Goal: Information Seeking & Learning: Learn about a topic

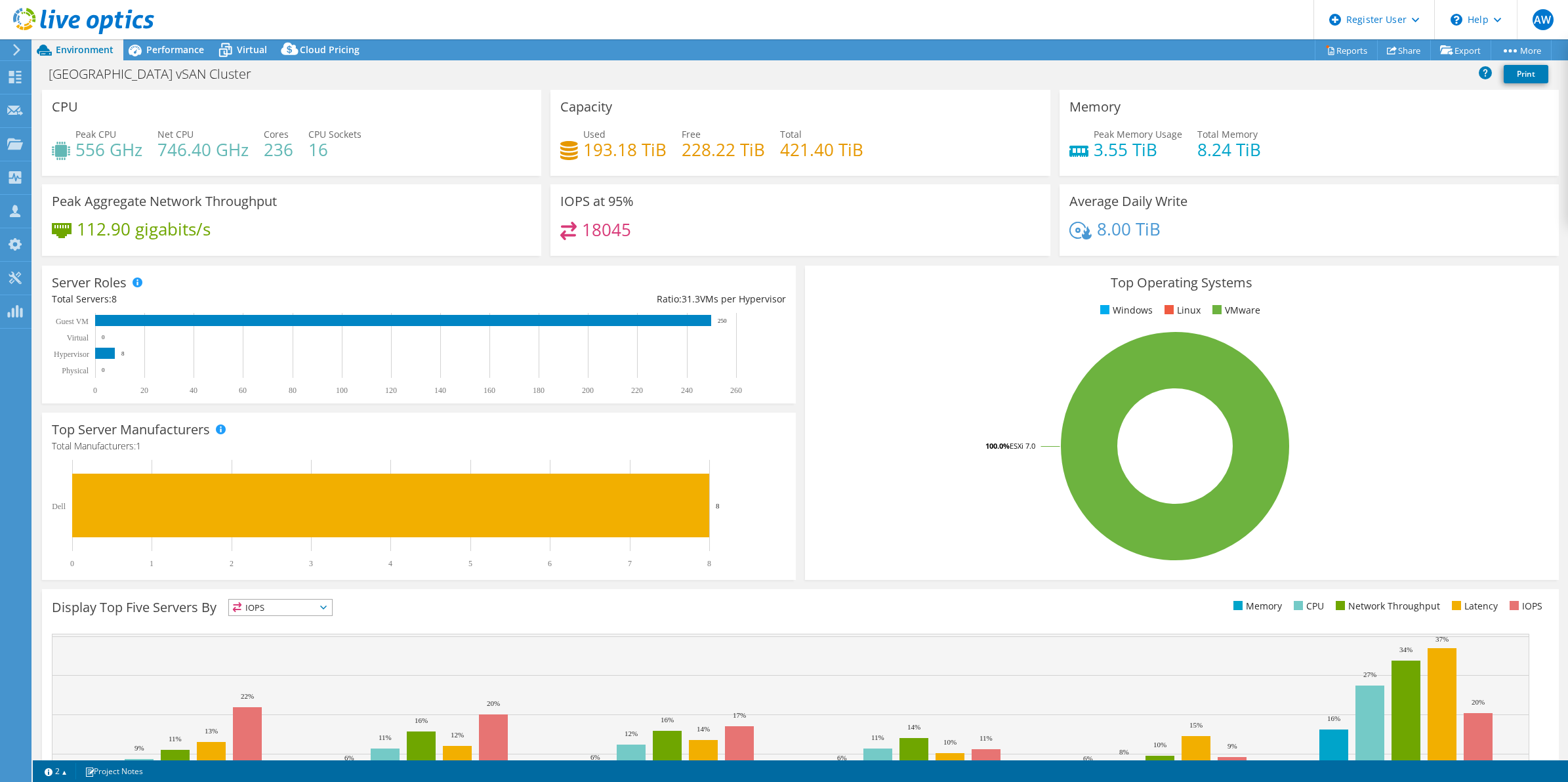
select select "USD"
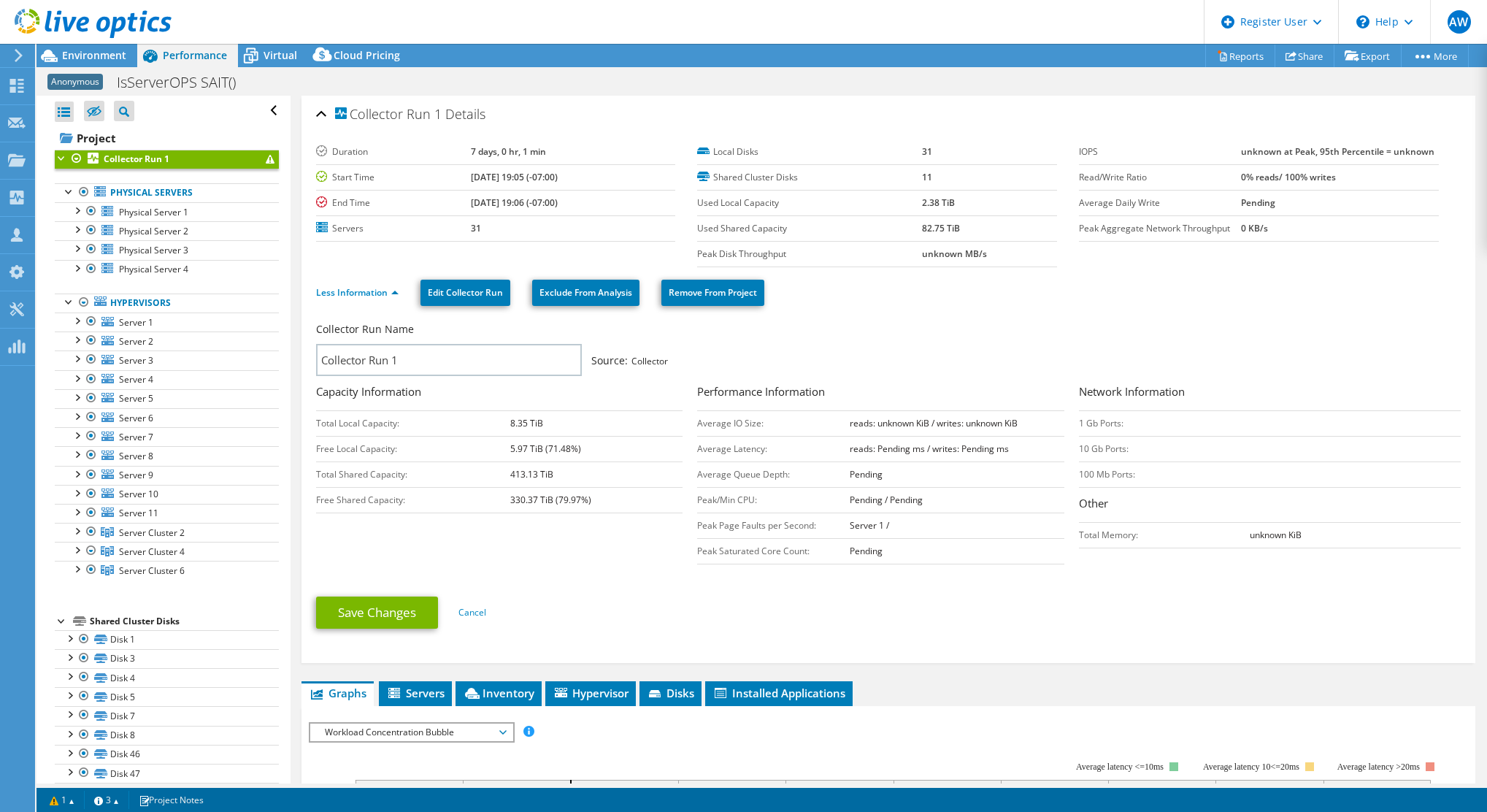
select select "USD"
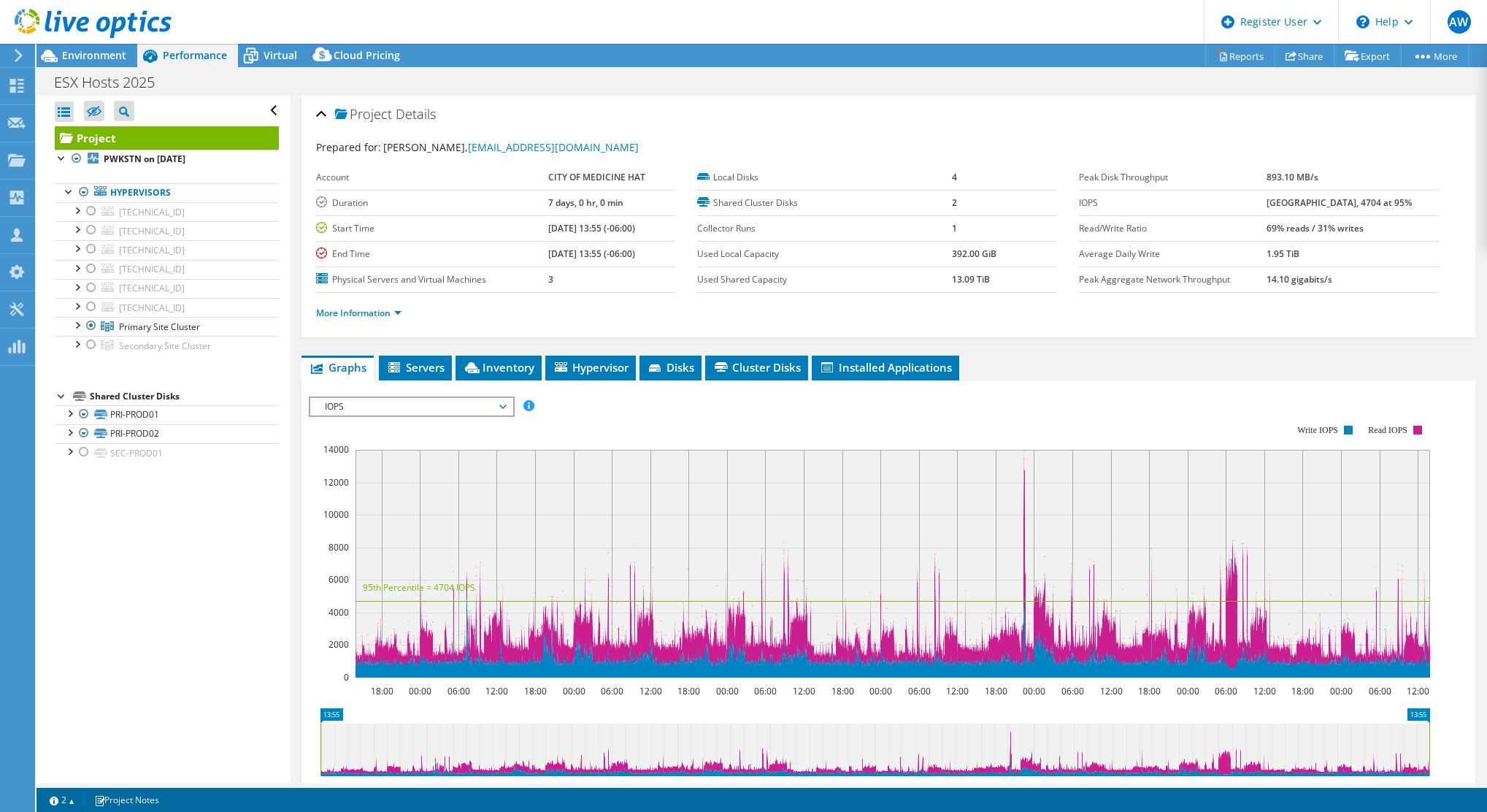
select select "[GEOGRAPHIC_DATA]"
select select "USD"
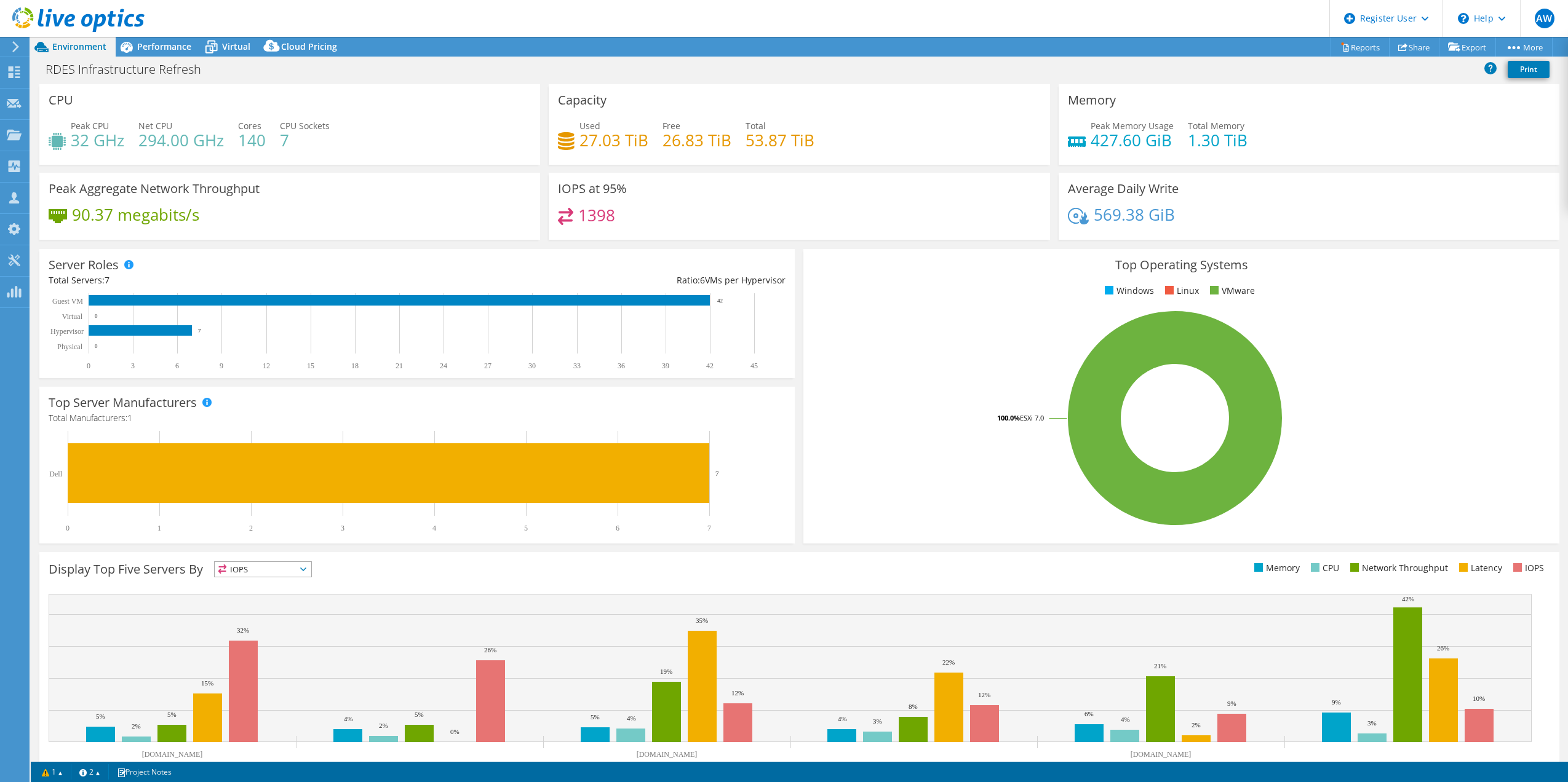
select select "USD"
click at [161, 46] on span "Performance" at bounding box center [165, 46] width 54 height 12
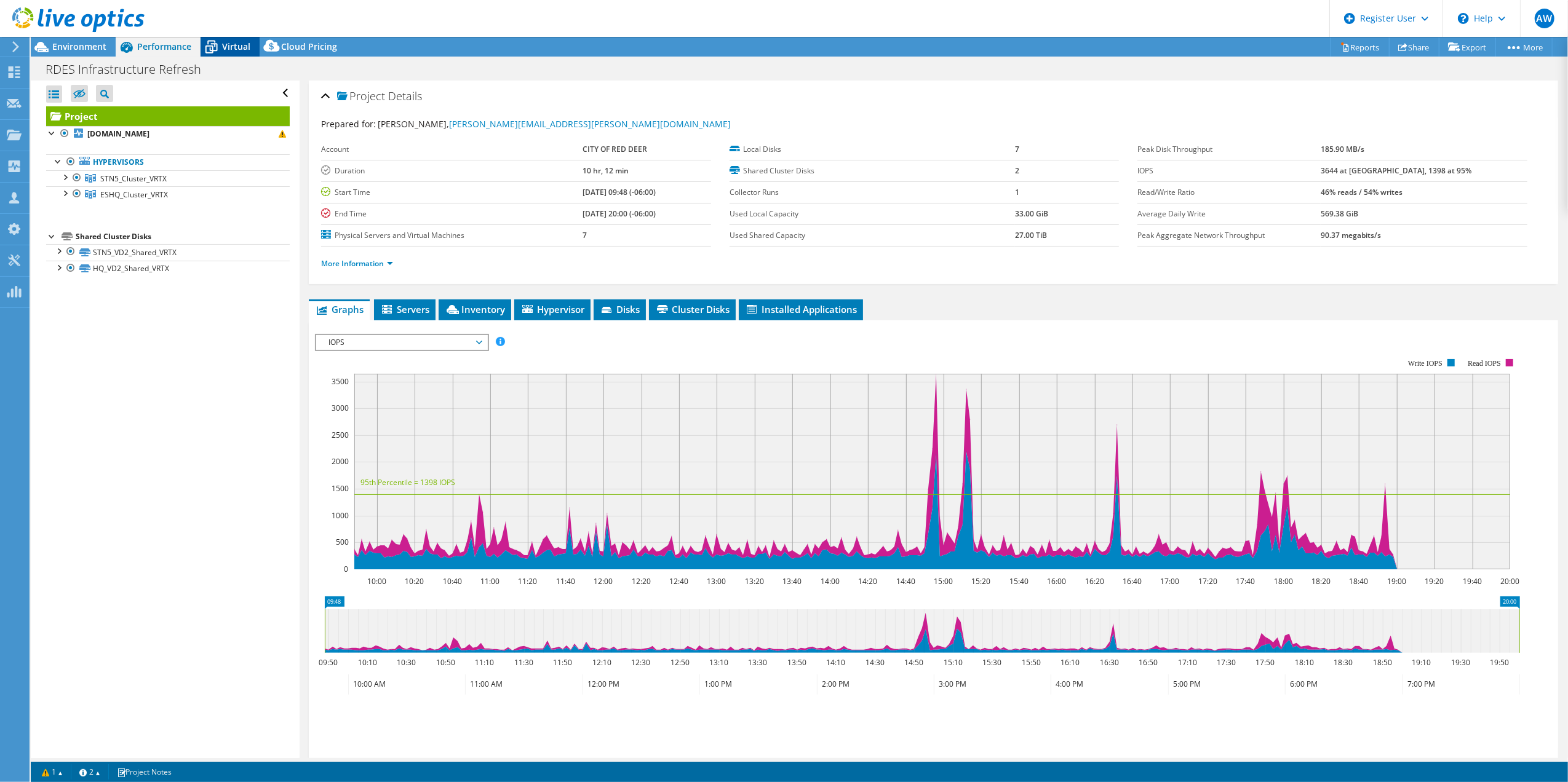
click at [231, 44] on span "Virtual" at bounding box center [236, 46] width 29 height 12
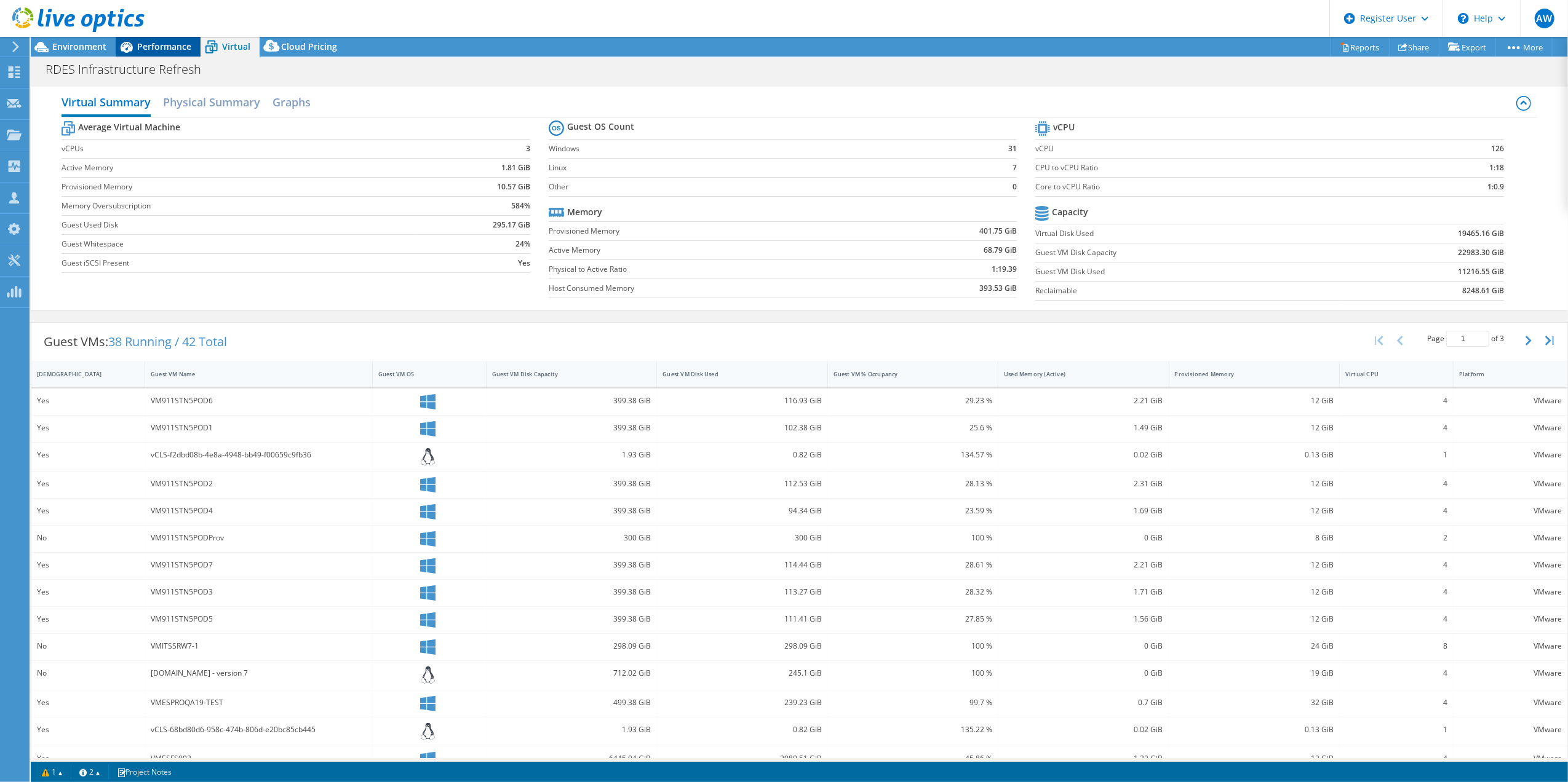
click at [165, 43] on span "Performance" at bounding box center [165, 46] width 54 height 12
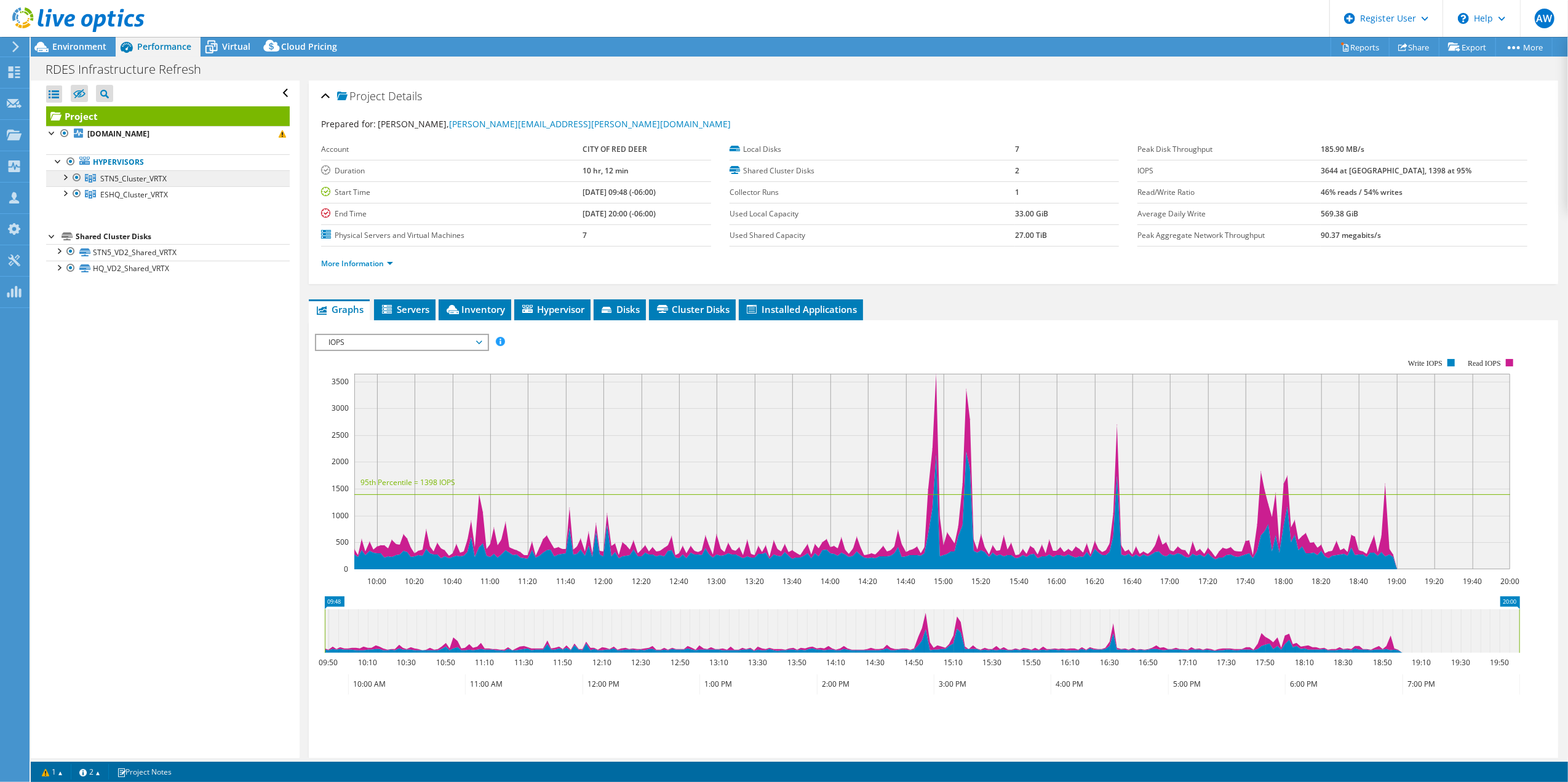
click at [113, 175] on span "STN5_Cluster_VRTX" at bounding box center [133, 178] width 66 height 11
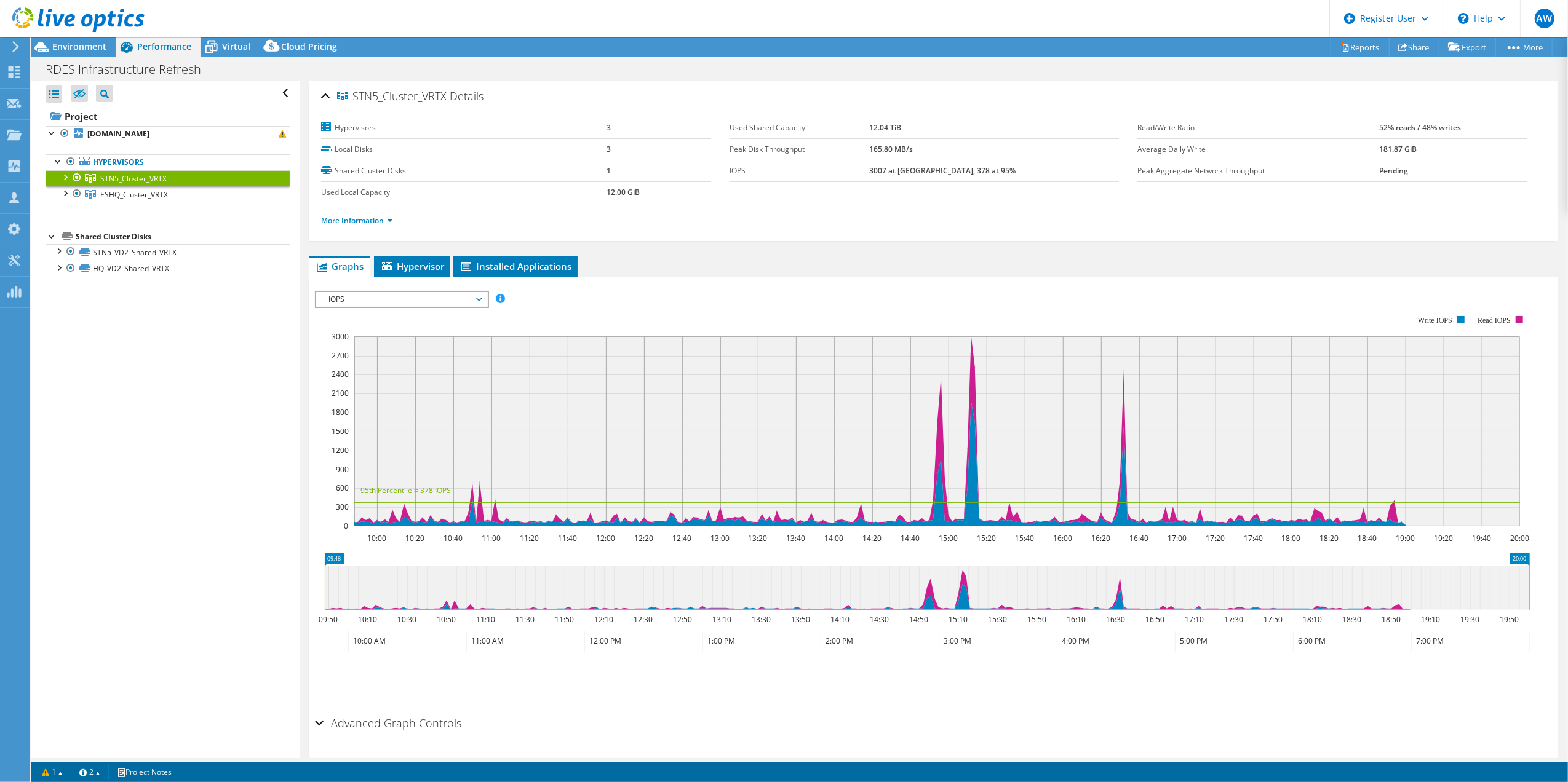
click at [66, 178] on div at bounding box center [64, 176] width 13 height 13
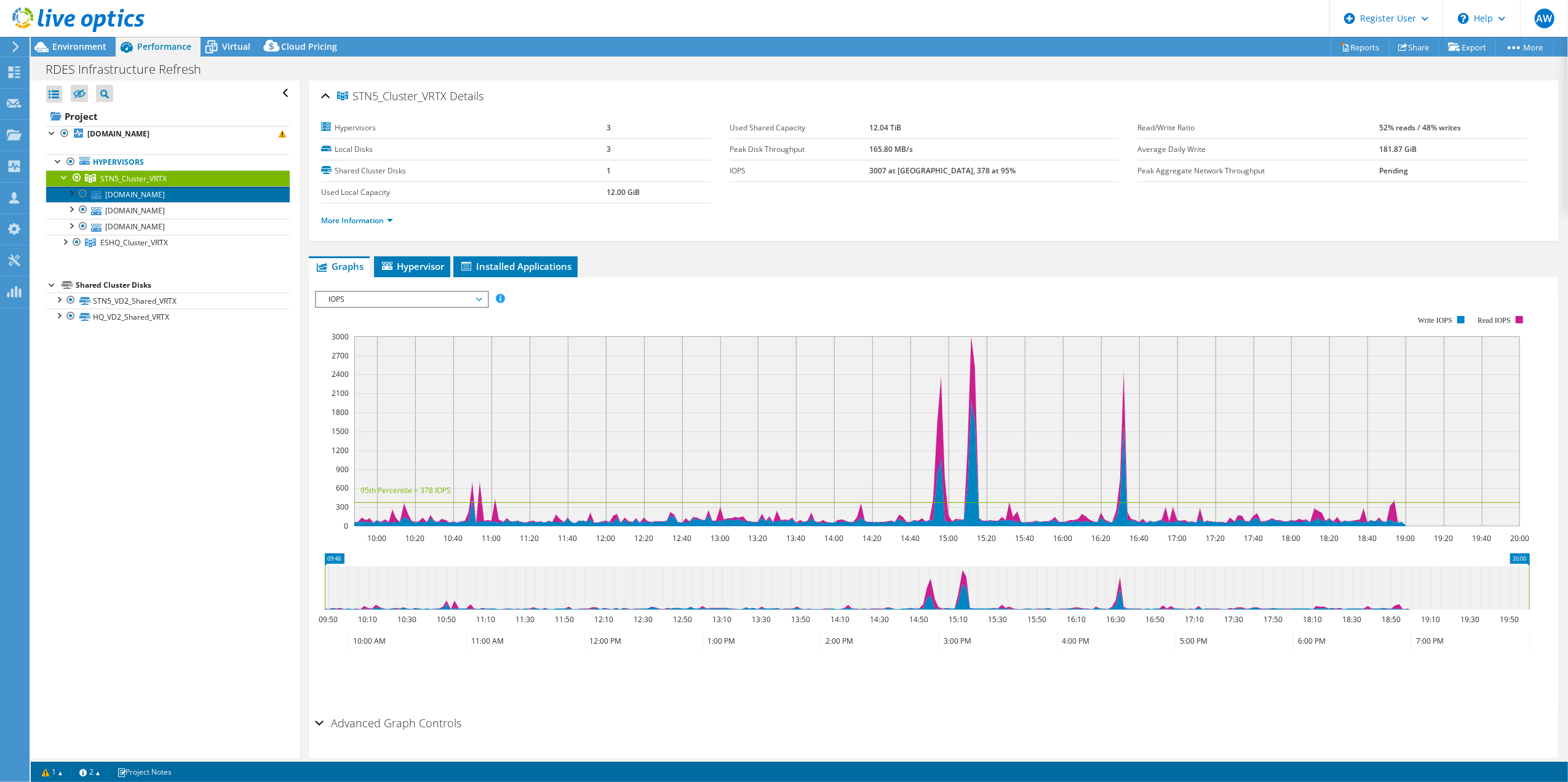
drag, startPoint x: 115, startPoint y: 192, endPoint x: 125, endPoint y: 198, distance: 11.7
click at [117, 192] on link "rdes5host1.crdnet.ca" at bounding box center [168, 194] width 244 height 16
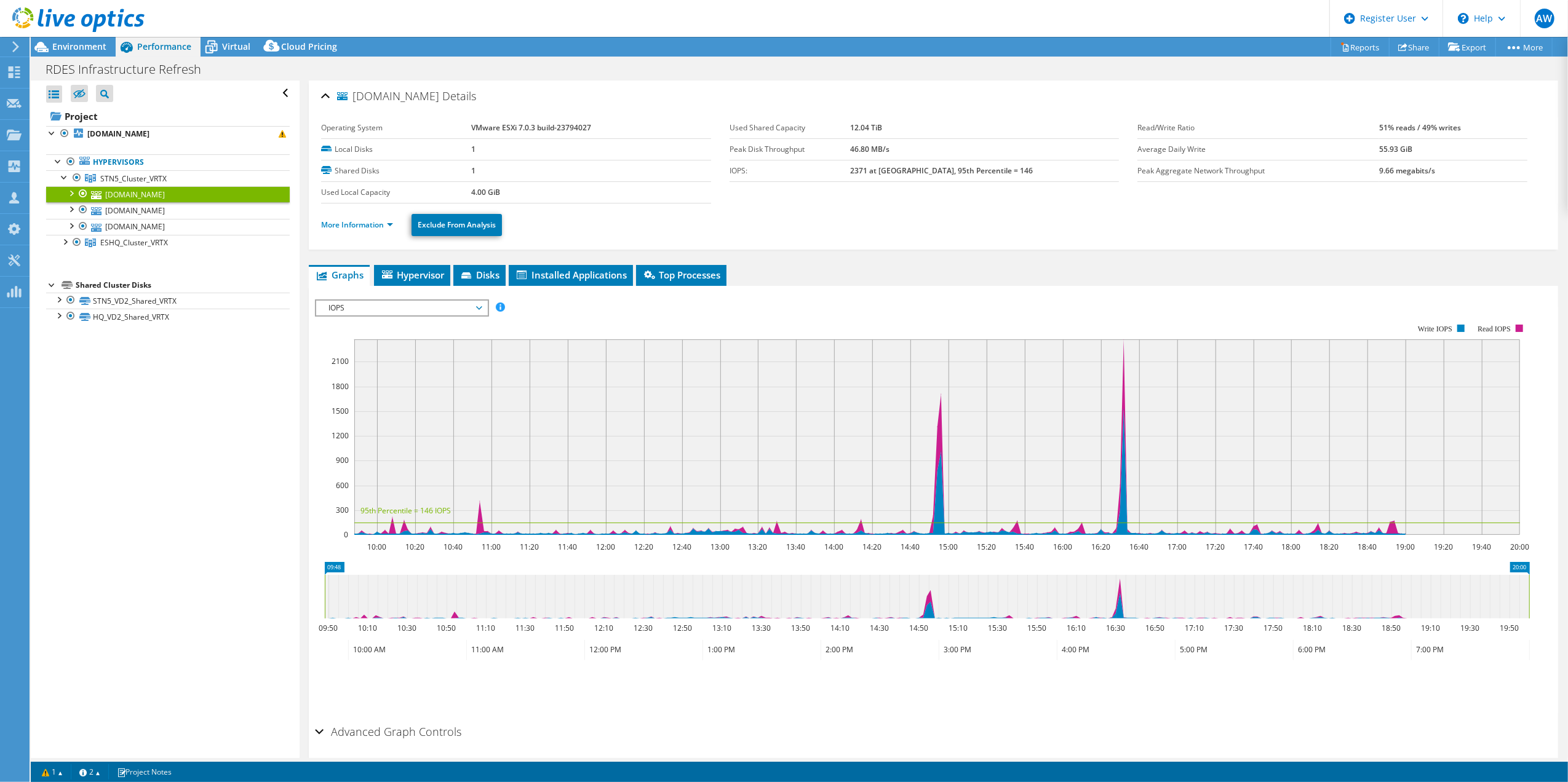
click at [72, 196] on div at bounding box center [70, 192] width 13 height 13
click at [146, 239] on link "Network Interfaces" at bounding box center [168, 243] width 244 height 16
click at [78, 241] on div at bounding box center [77, 241] width 13 height 13
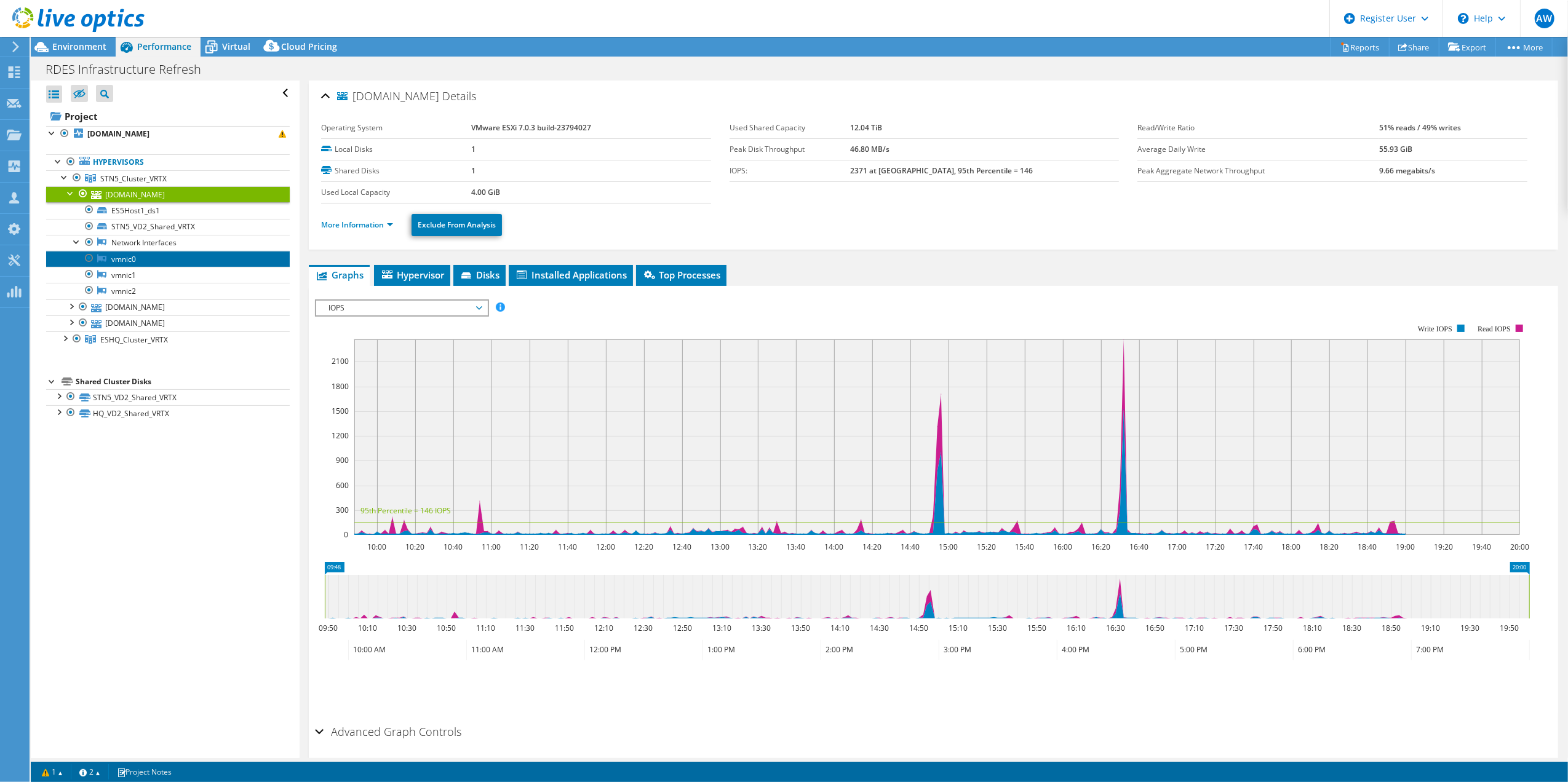
click at [126, 257] on link "vmnic0" at bounding box center [168, 259] width 244 height 16
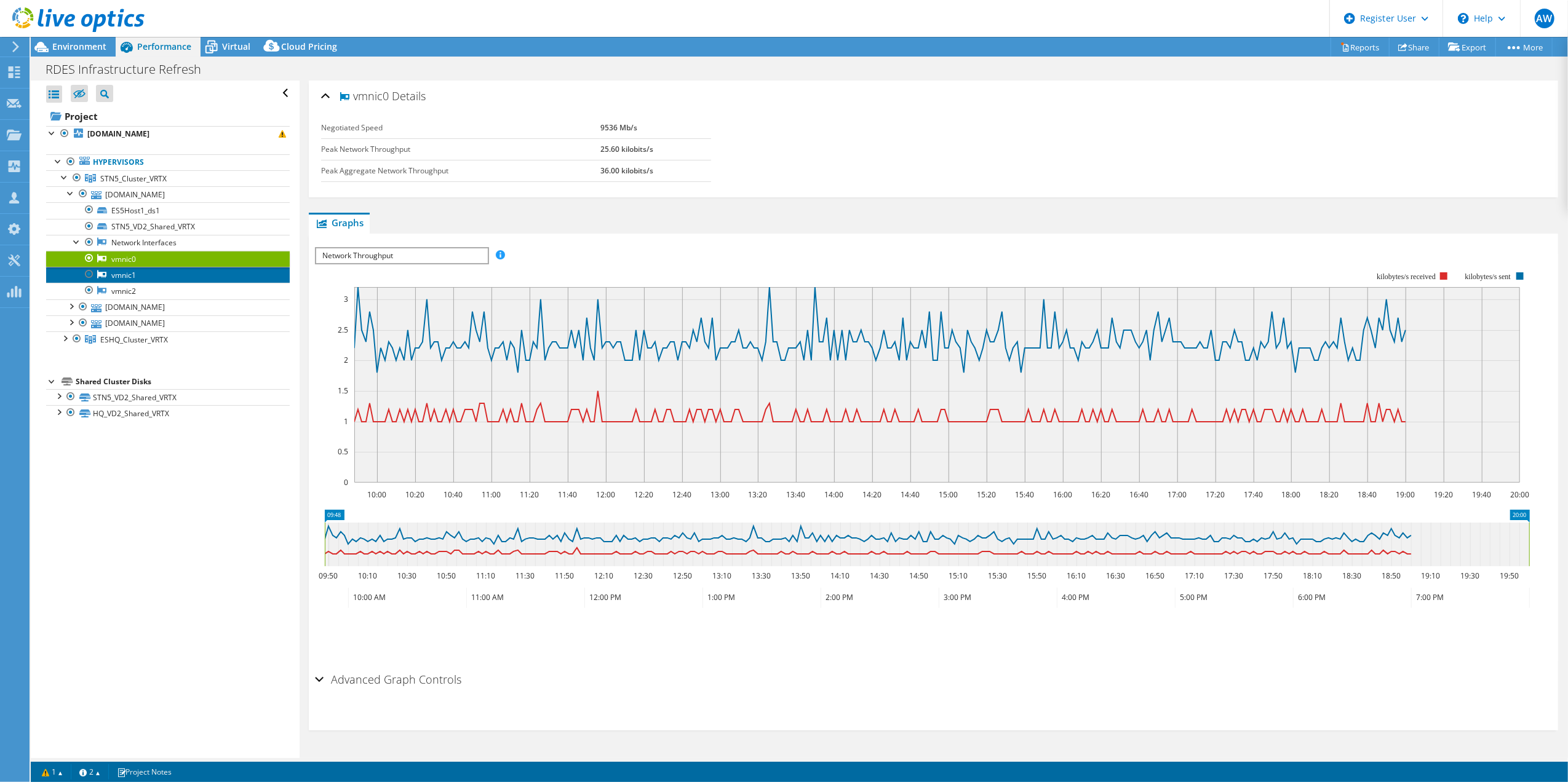
click at [127, 276] on link "vmnic1" at bounding box center [168, 275] width 244 height 16
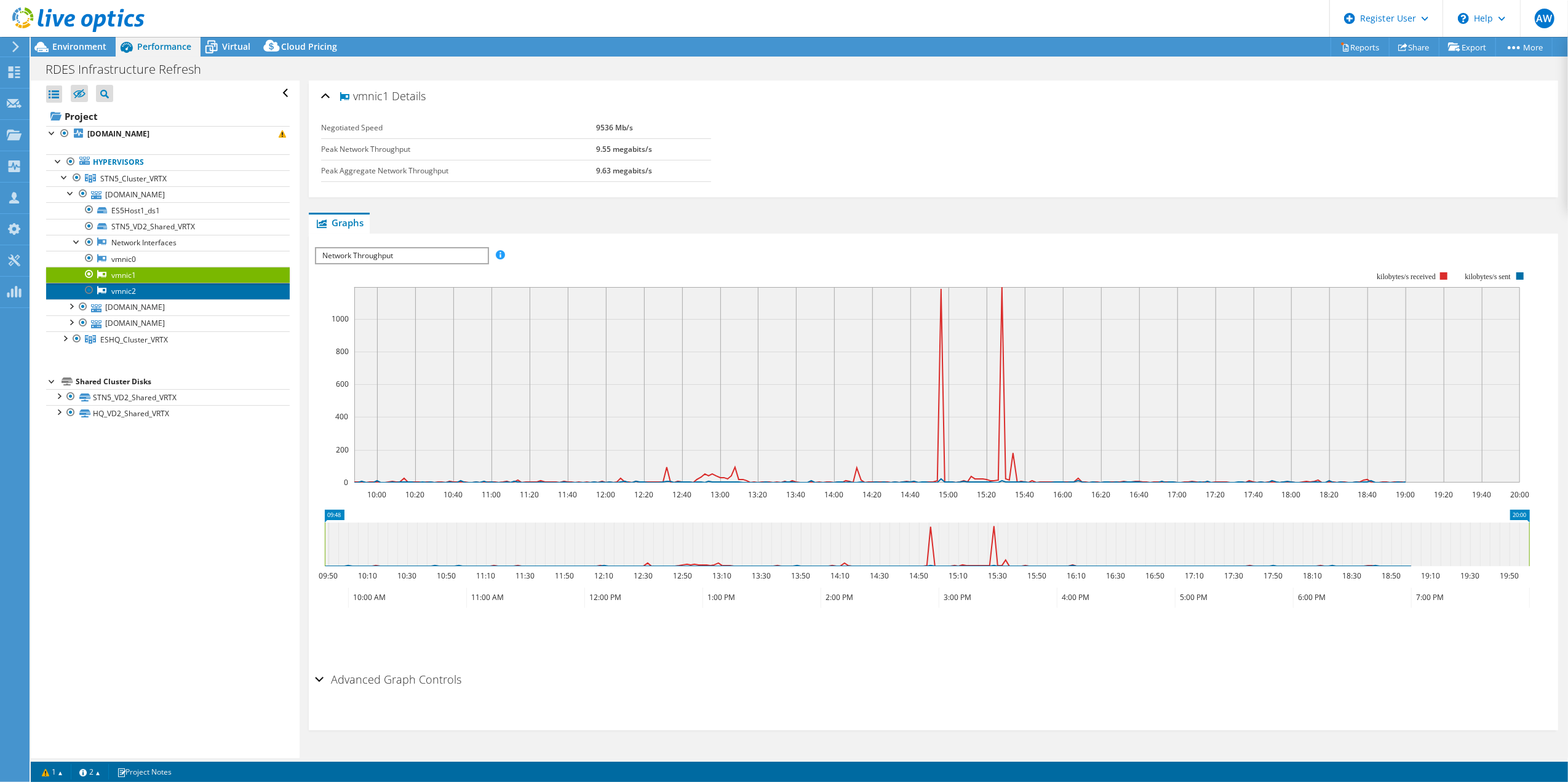
click at [127, 294] on link "vmnic2" at bounding box center [168, 291] width 244 height 16
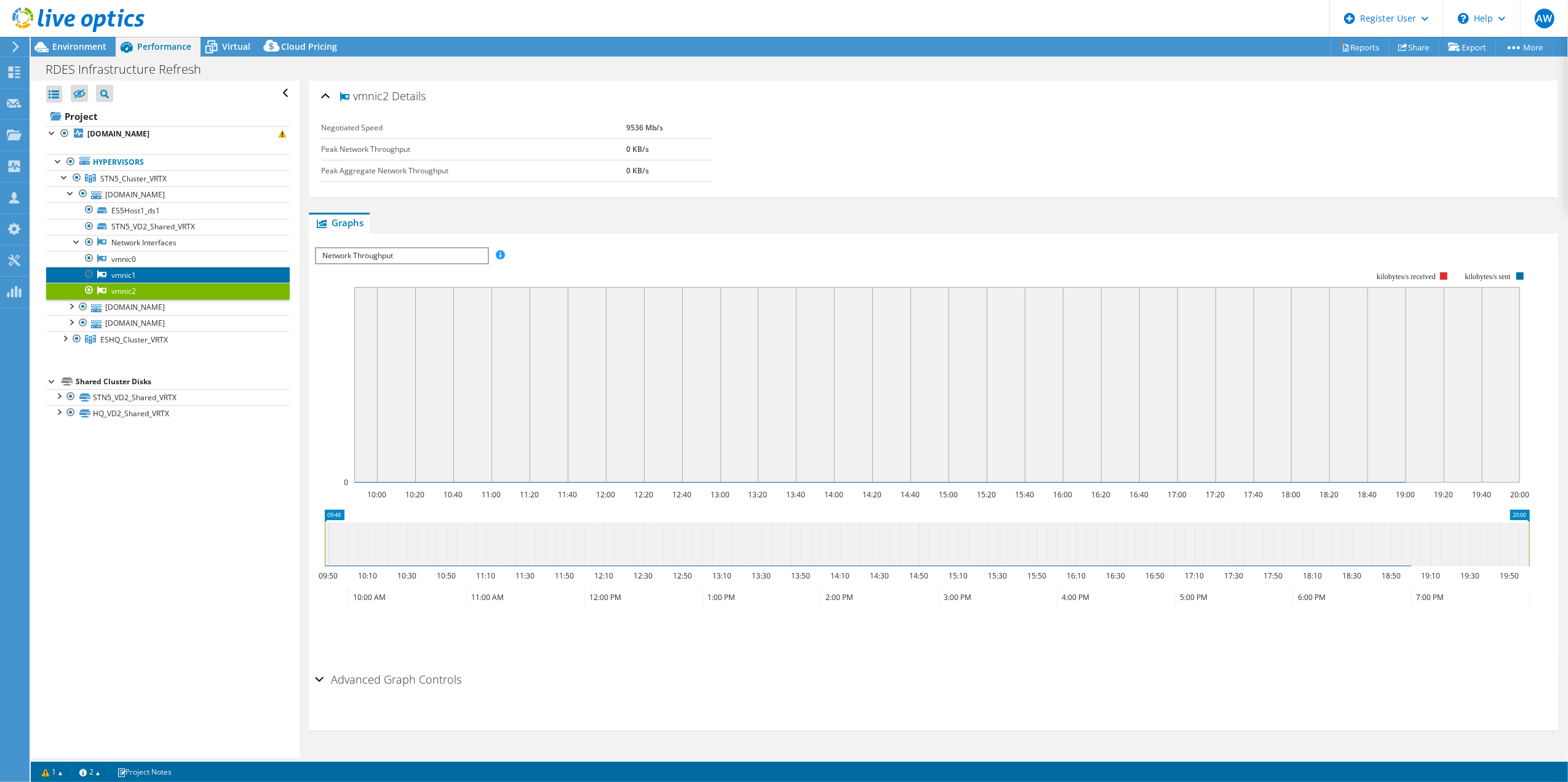
click at [122, 279] on link "vmnic1" at bounding box center [168, 275] width 244 height 16
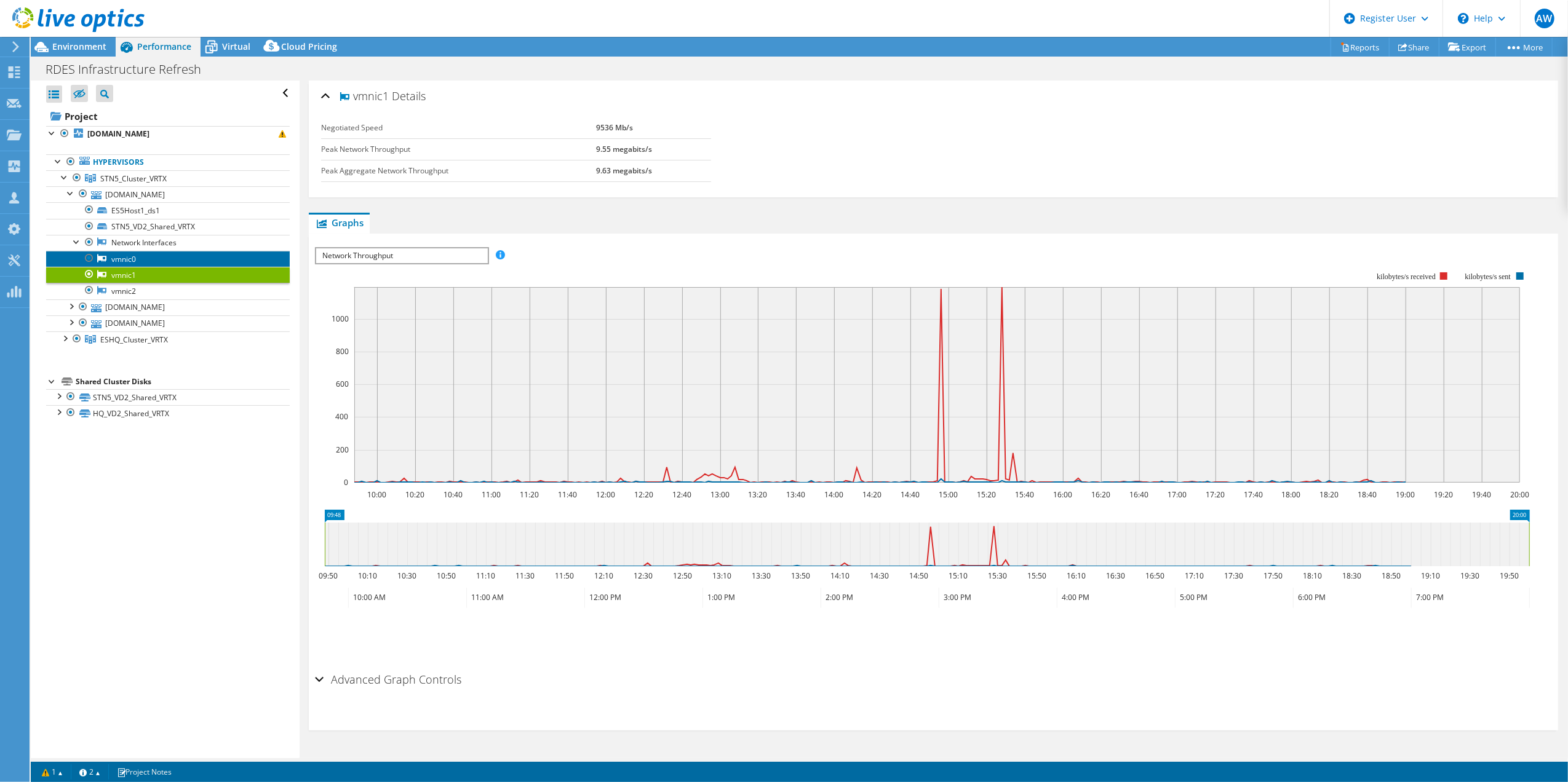
click at [122, 261] on link "vmnic0" at bounding box center [168, 259] width 244 height 16
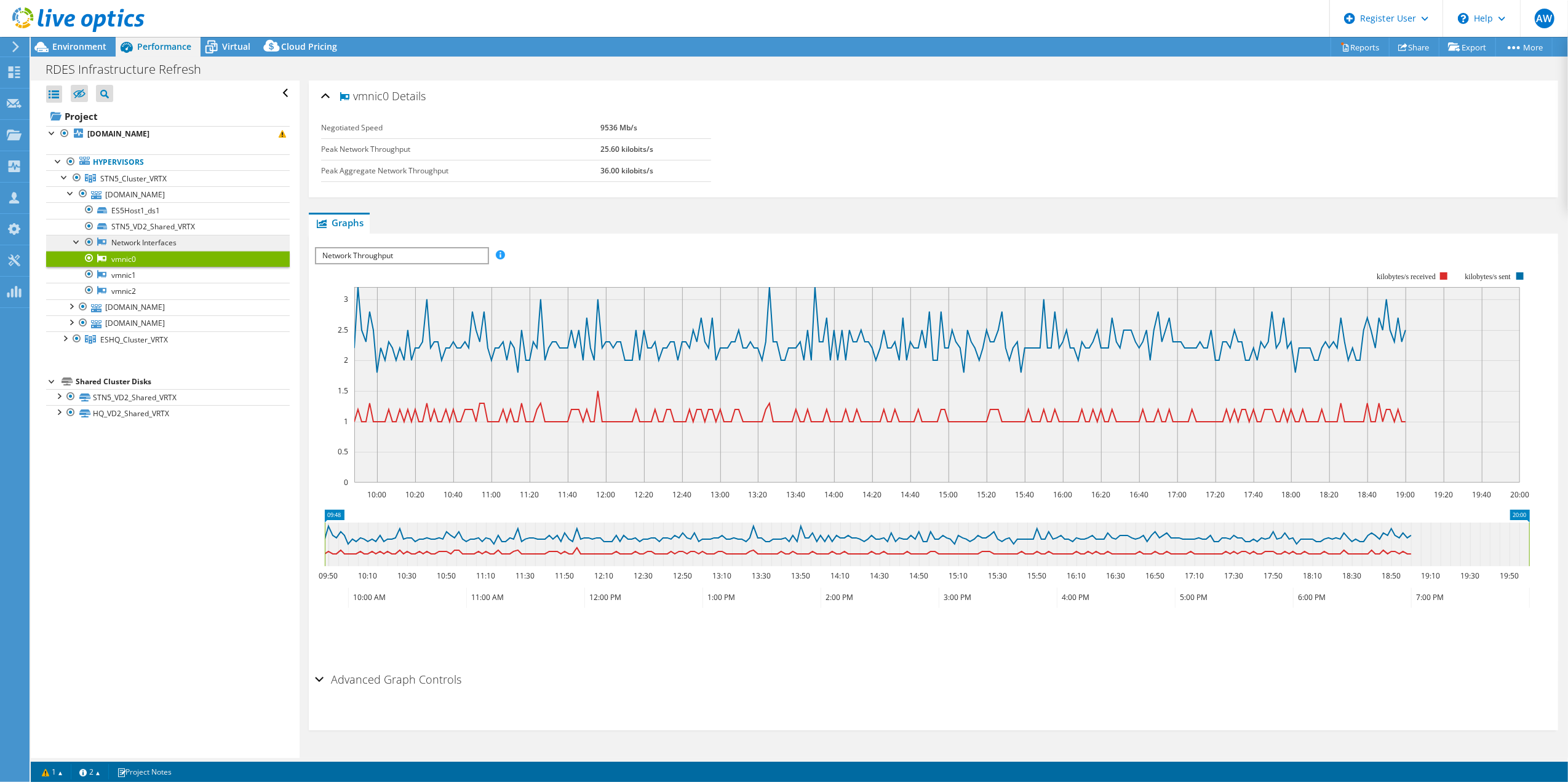
click at [125, 247] on link "Network Interfaces" at bounding box center [168, 243] width 244 height 16
click at [77, 242] on div at bounding box center [77, 241] width 13 height 13
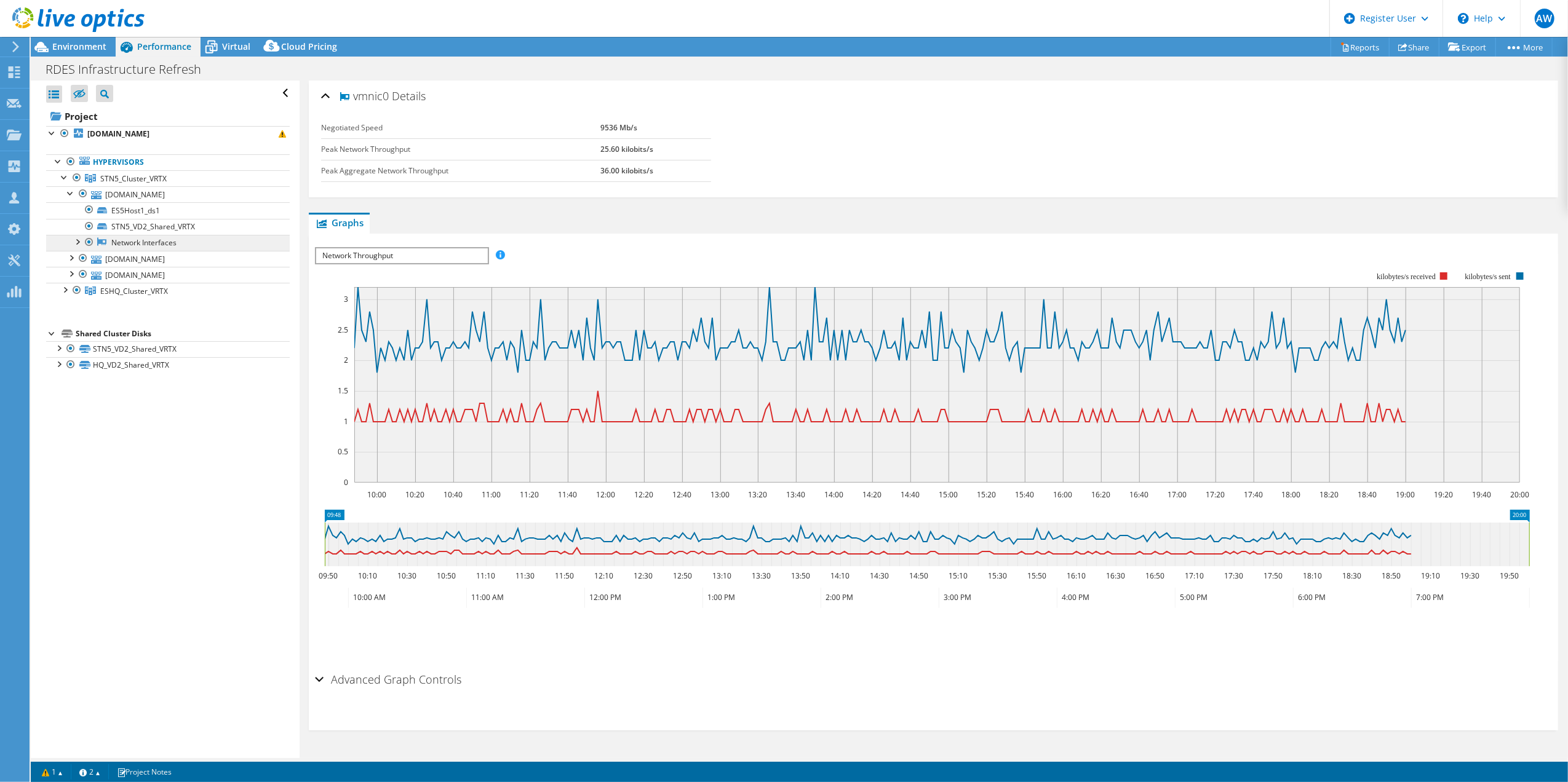
click at [116, 243] on link "Network Interfaces" at bounding box center [168, 243] width 244 height 16
click at [133, 231] on link "STN5_VD2_Shared_VRTX" at bounding box center [168, 227] width 244 height 16
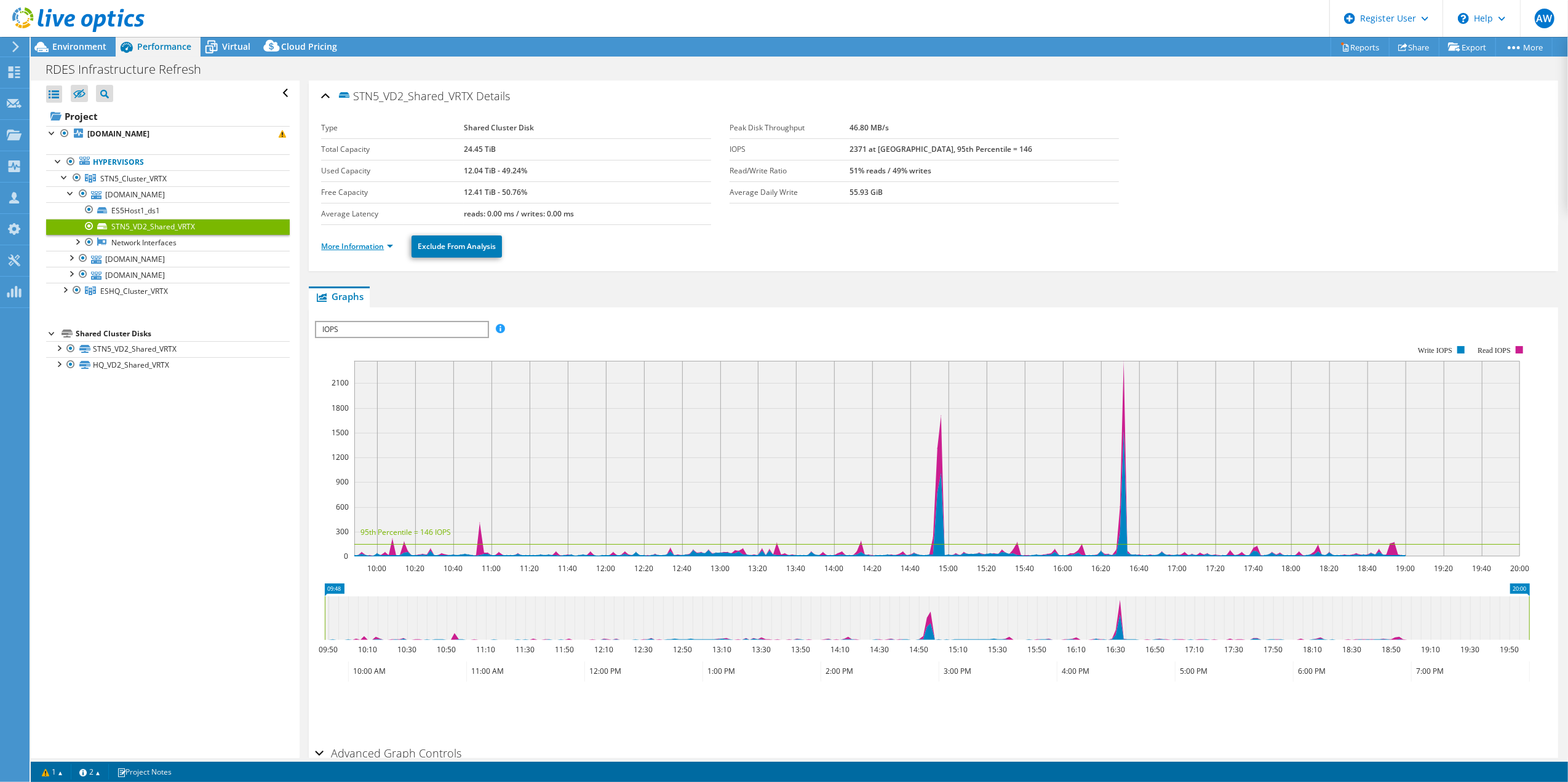
click at [390, 247] on link "More Information" at bounding box center [357, 246] width 72 height 11
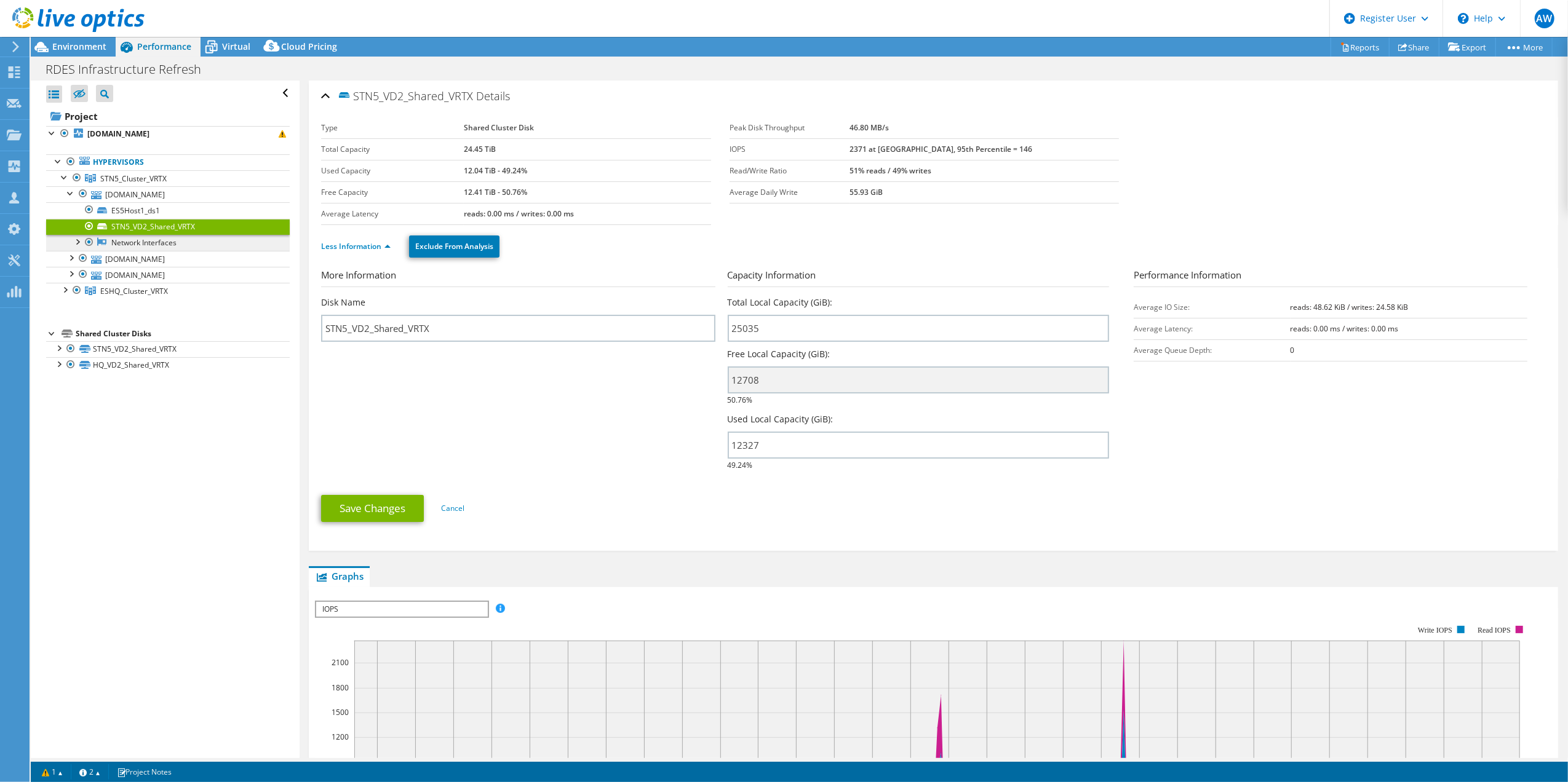
click at [163, 245] on link "Network Interfaces" at bounding box center [168, 243] width 244 height 16
click at [79, 241] on div at bounding box center [77, 241] width 13 height 13
click at [140, 245] on link "Network Interfaces" at bounding box center [168, 243] width 244 height 16
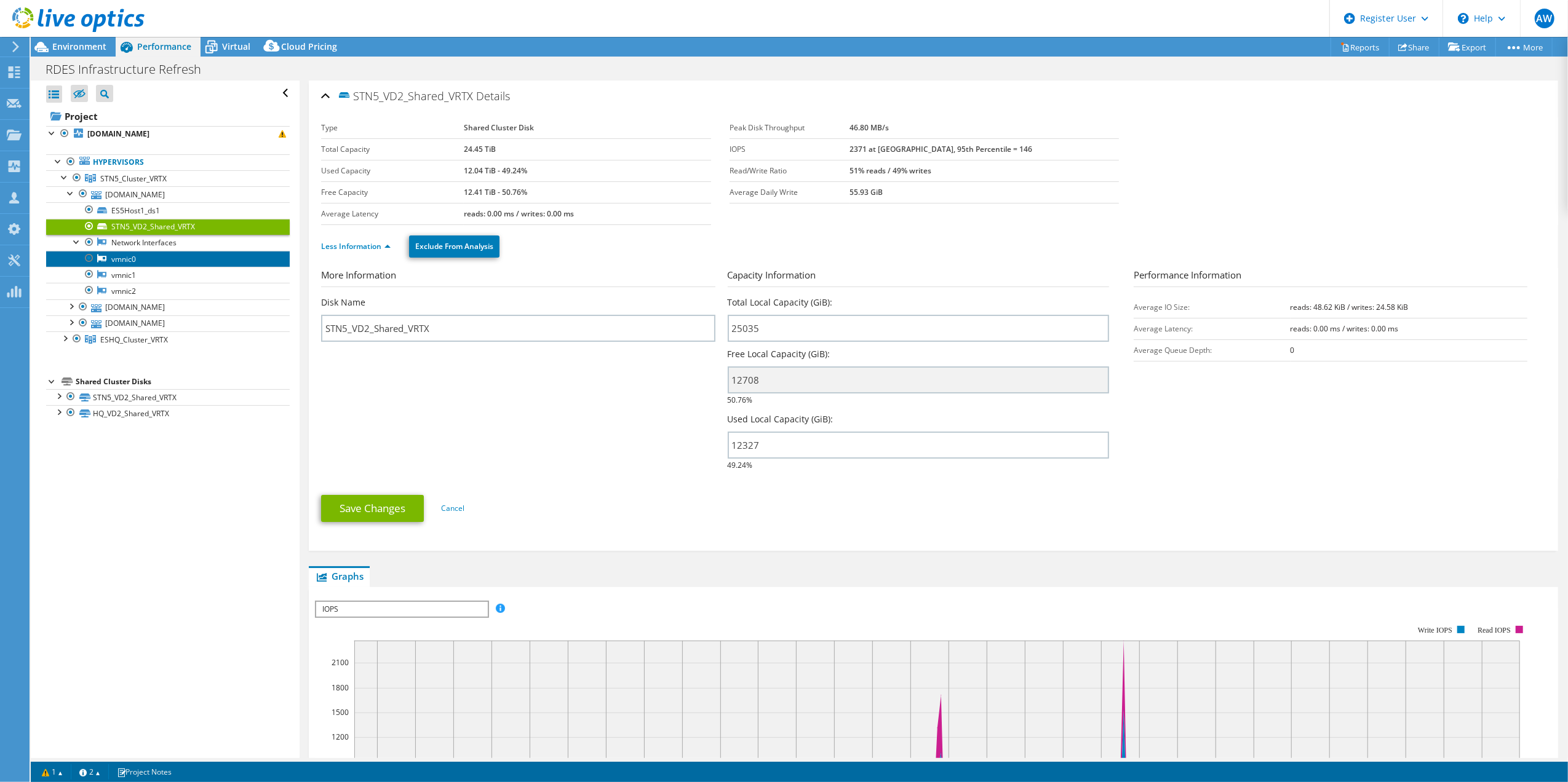
click at [119, 265] on link "vmnic0" at bounding box center [168, 259] width 244 height 16
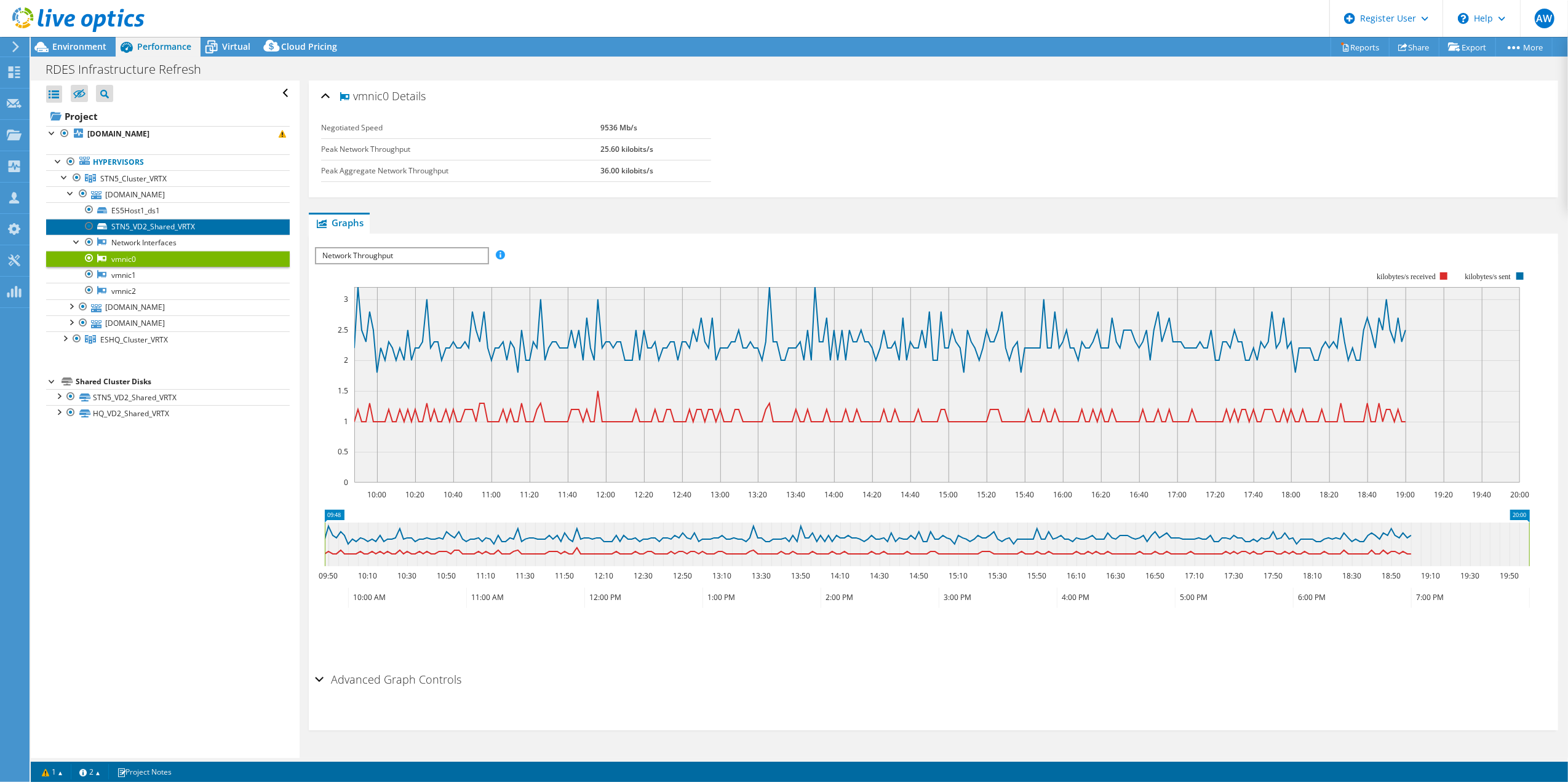
click at [143, 231] on link "STN5_VD2_Shared_VRTX" at bounding box center [168, 227] width 244 height 16
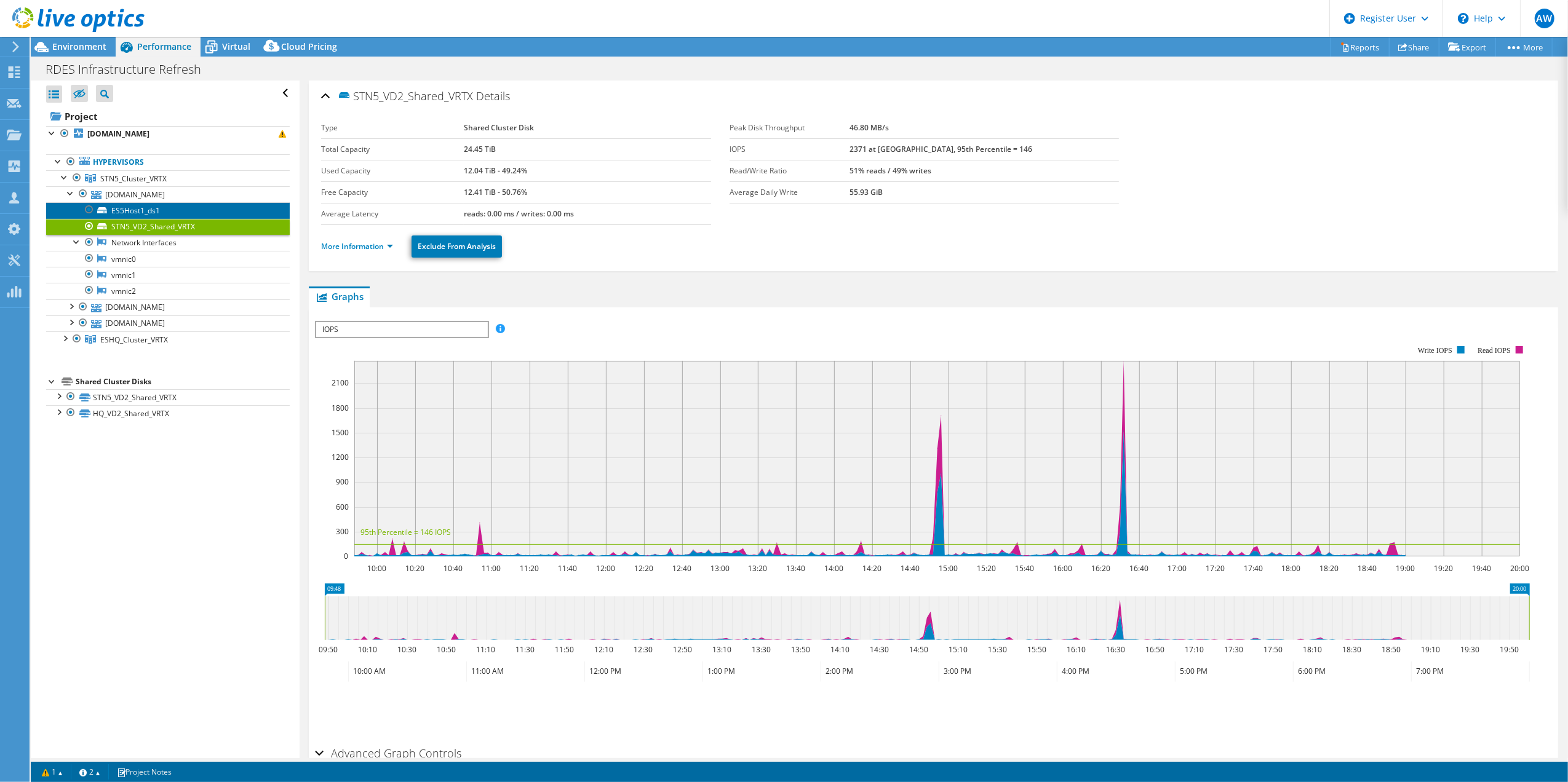
click at [143, 212] on link "ES5Host1_ds1" at bounding box center [168, 210] width 244 height 16
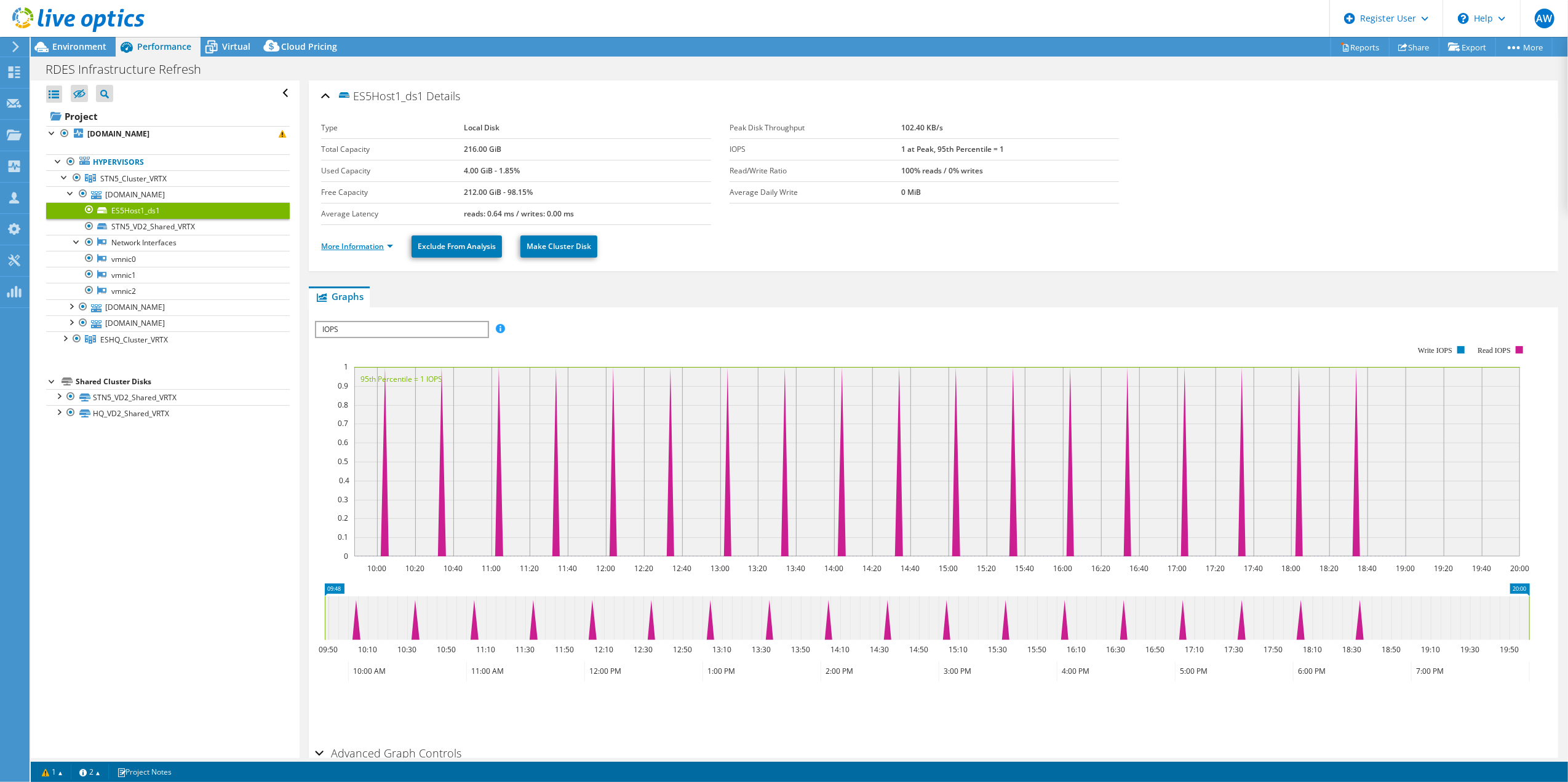
click at [345, 249] on link "More Information" at bounding box center [357, 246] width 72 height 11
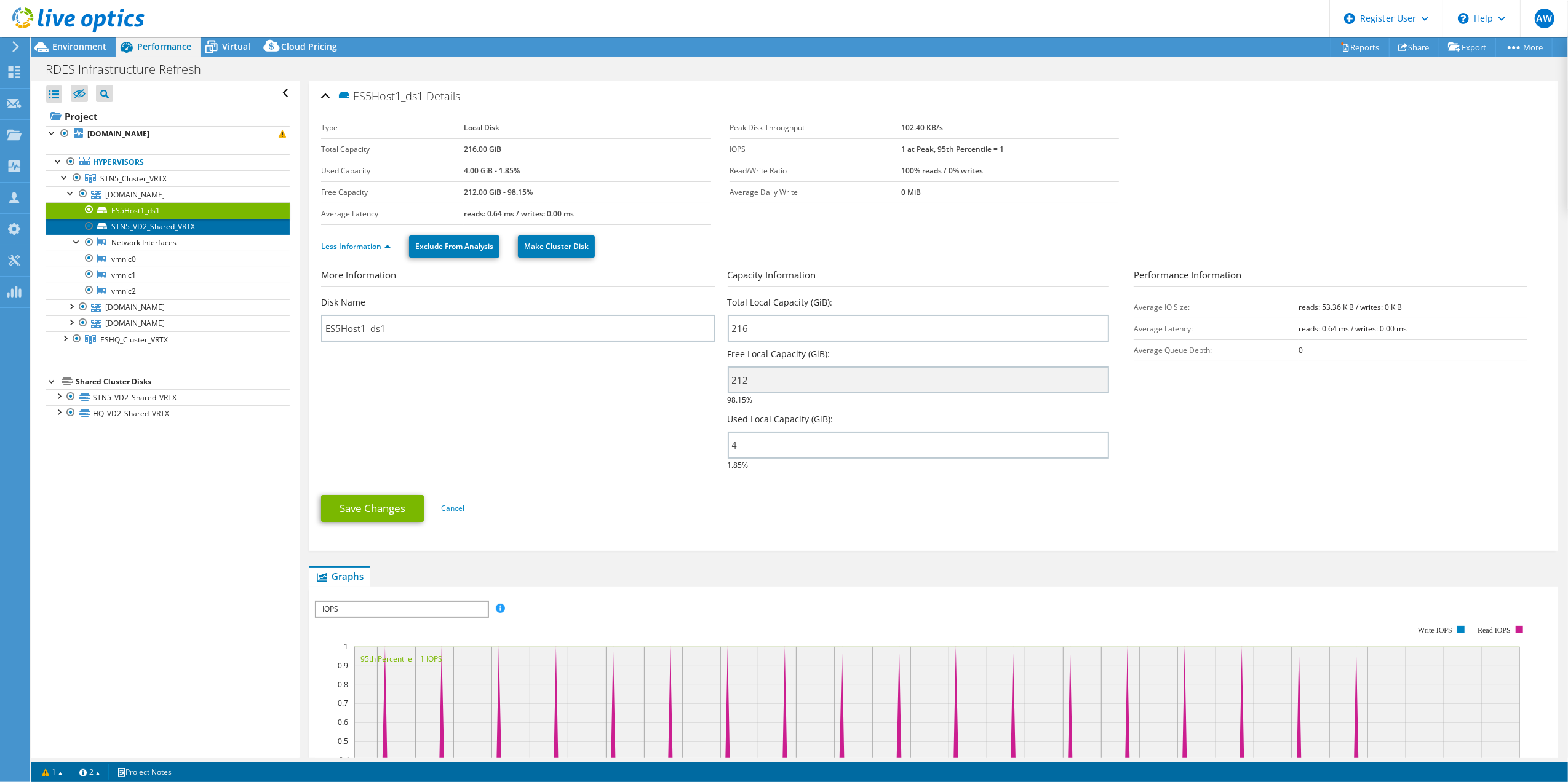
click at [133, 224] on link "STN5_VD2_Shared_VRTX" at bounding box center [168, 227] width 244 height 16
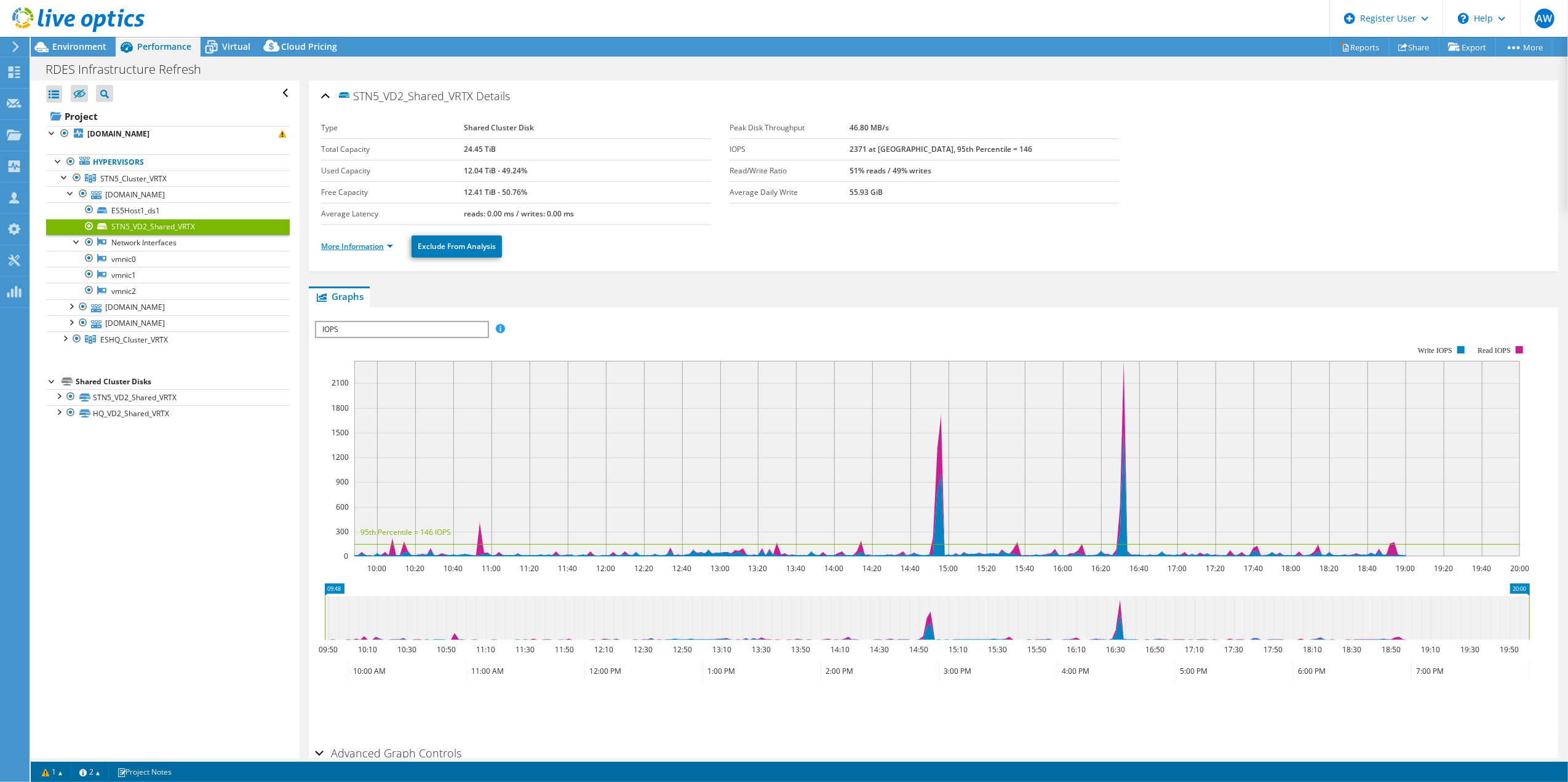
click at [356, 246] on link "More Information" at bounding box center [357, 246] width 72 height 11
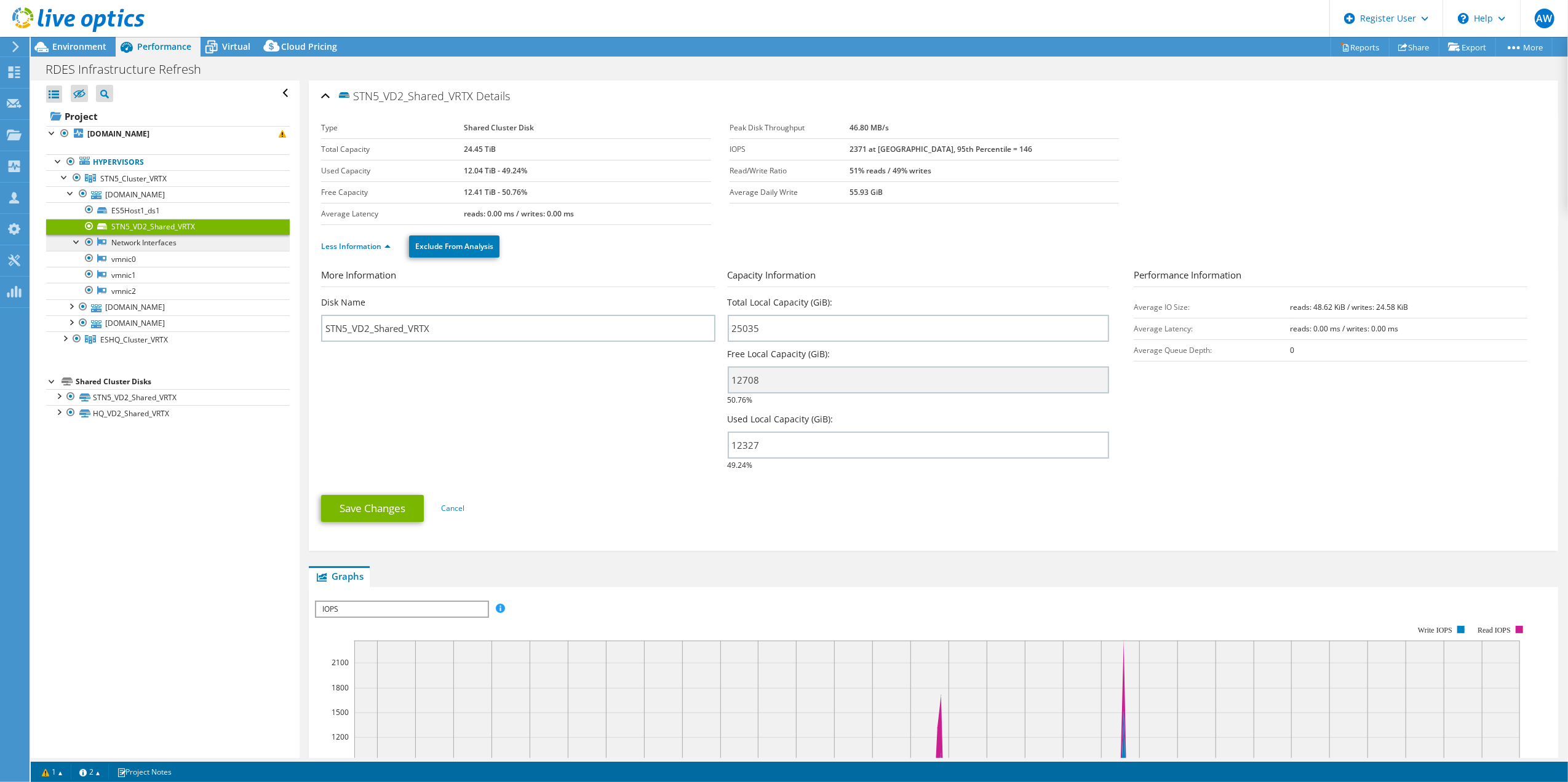
click at [141, 247] on link "Network Interfaces" at bounding box center [168, 243] width 244 height 16
click at [78, 243] on div at bounding box center [77, 241] width 13 height 13
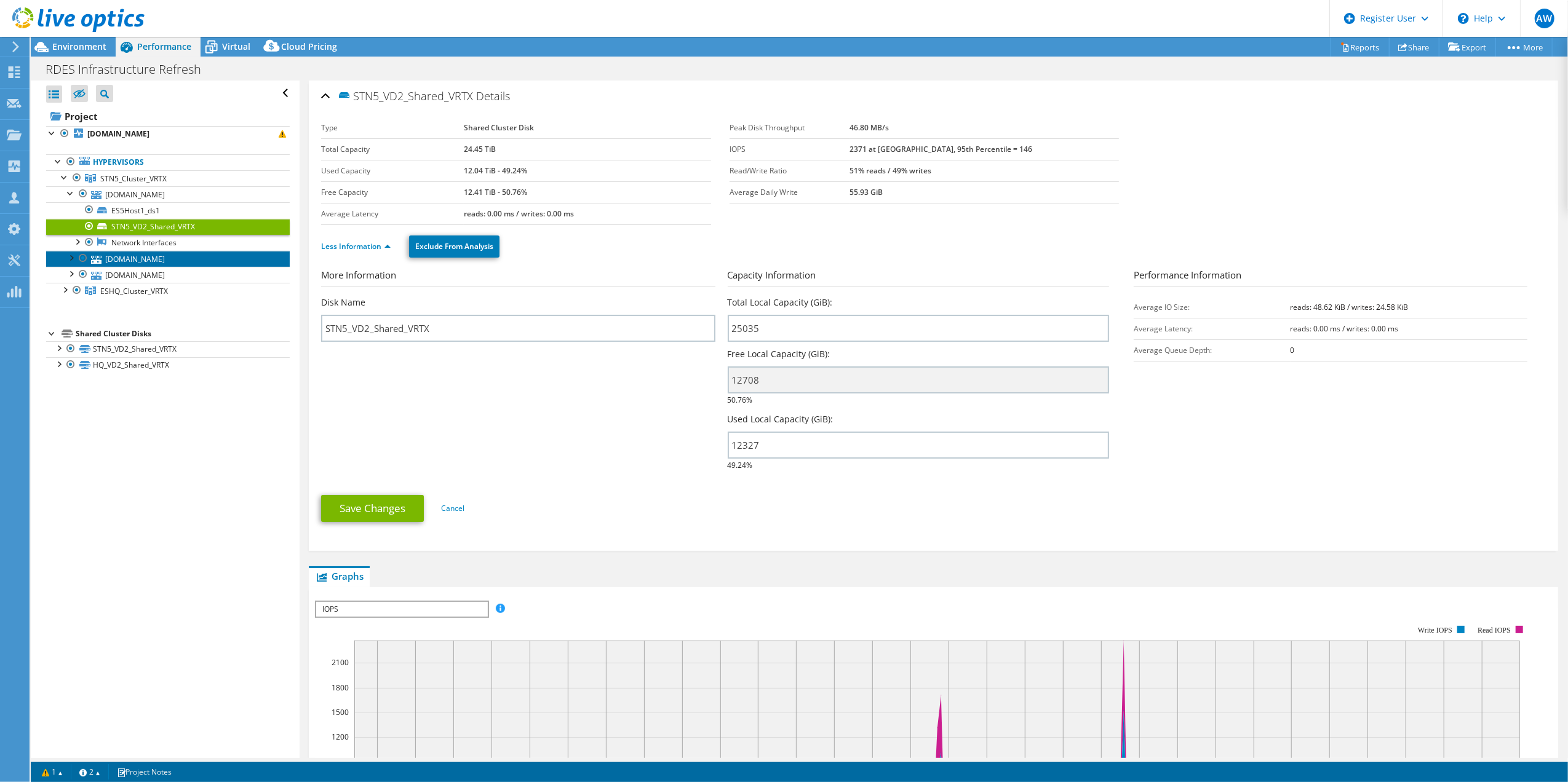
click at [119, 256] on link "rdes5host2.crdnet.ca" at bounding box center [168, 259] width 244 height 16
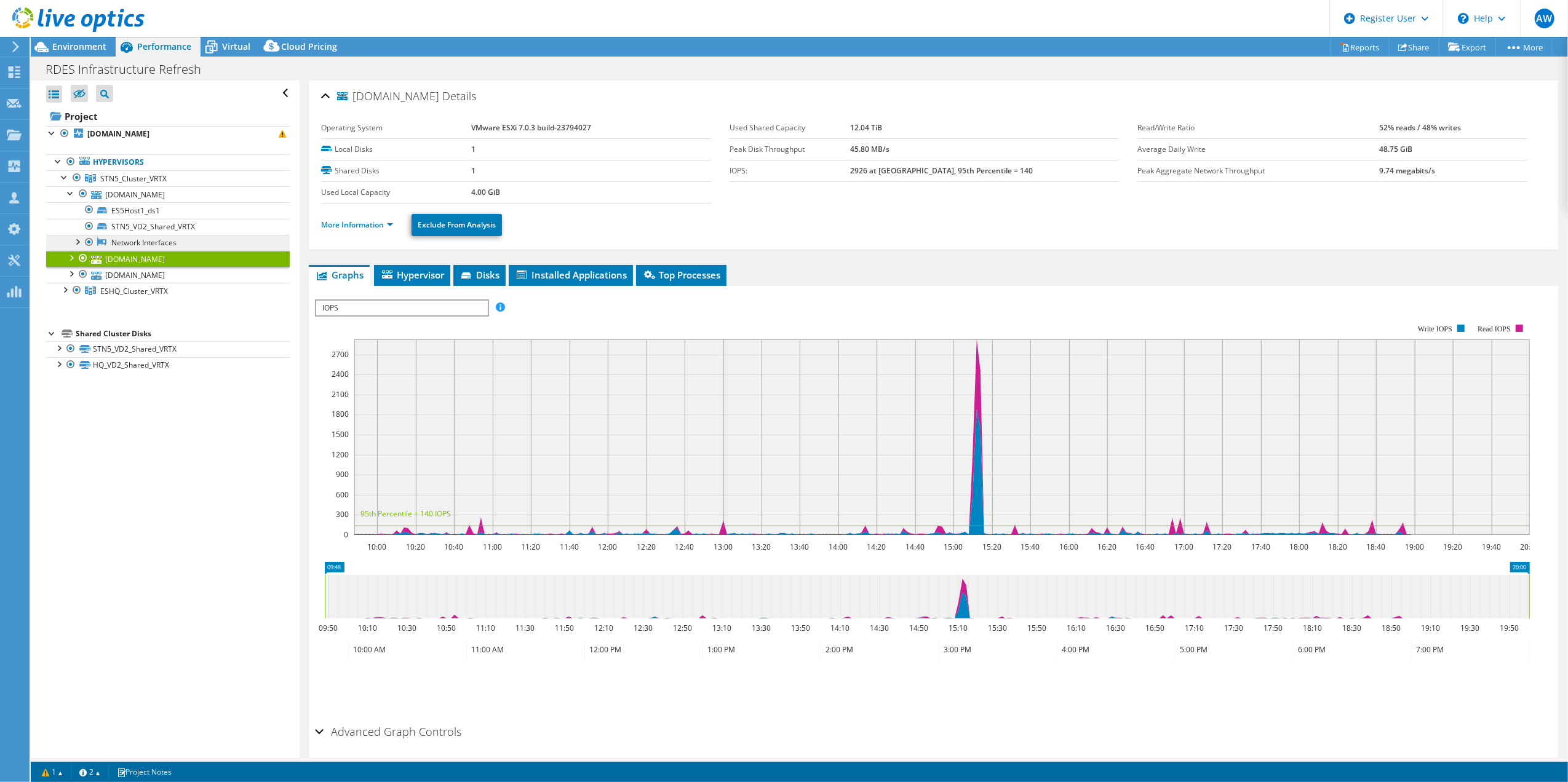
click at [122, 242] on link "Network Interfaces" at bounding box center [168, 243] width 244 height 16
click at [80, 245] on div at bounding box center [77, 241] width 13 height 13
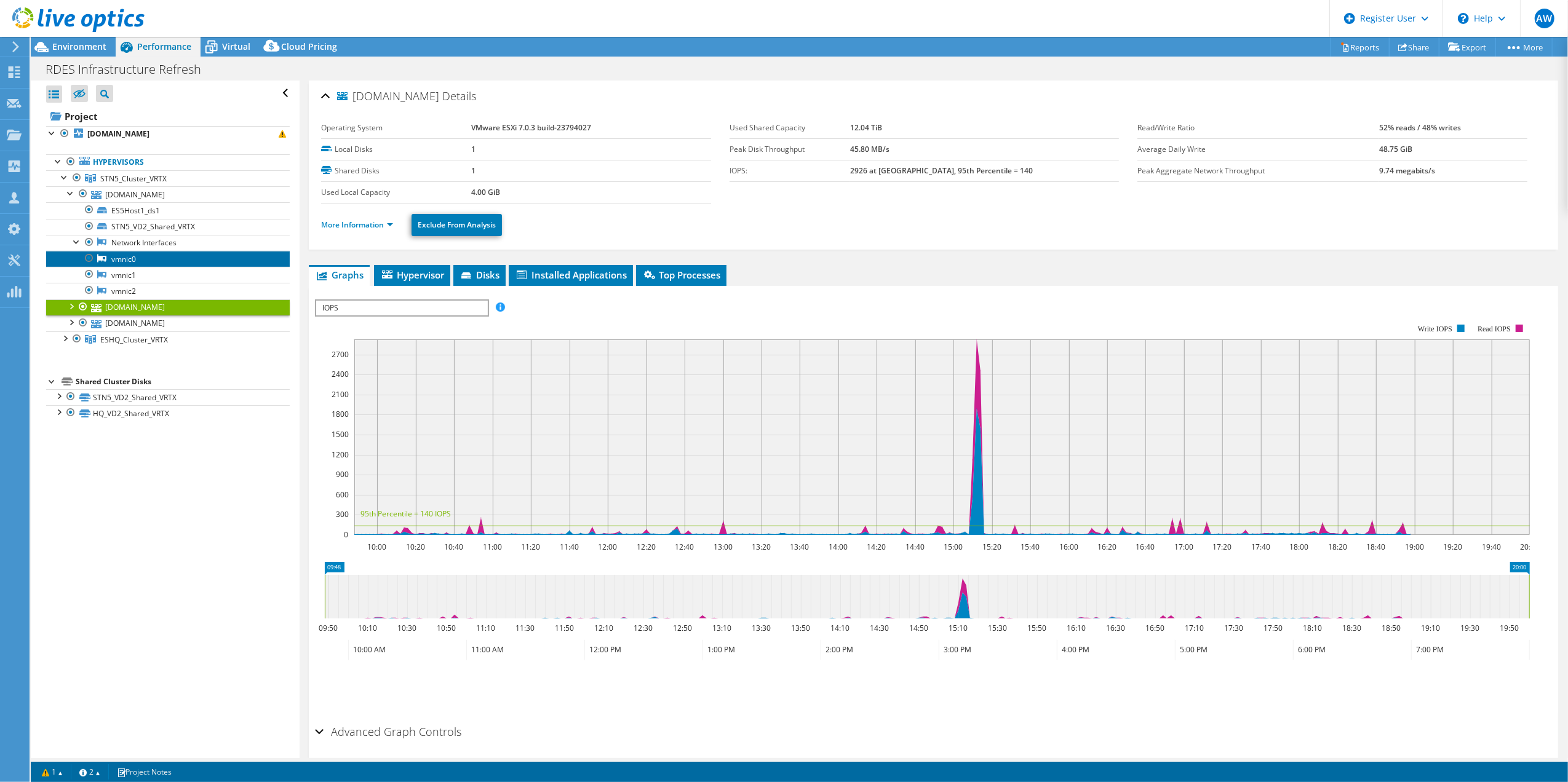
click at [80, 261] on link "vmnic0" at bounding box center [168, 259] width 244 height 16
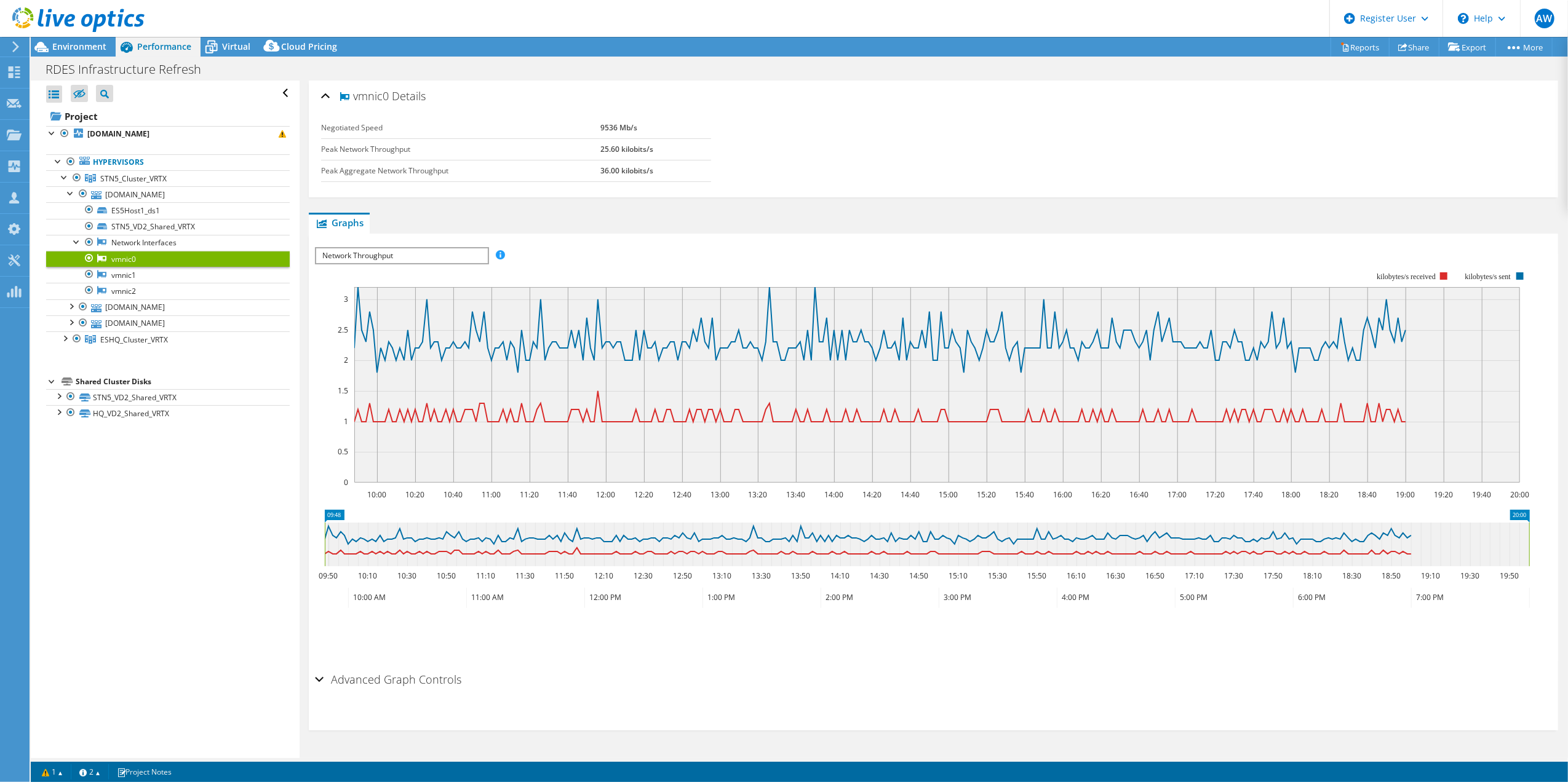
click at [478, 256] on span "Network Throughput" at bounding box center [401, 255] width 171 height 15
click at [123, 273] on link "vmnic1" at bounding box center [168, 275] width 244 height 16
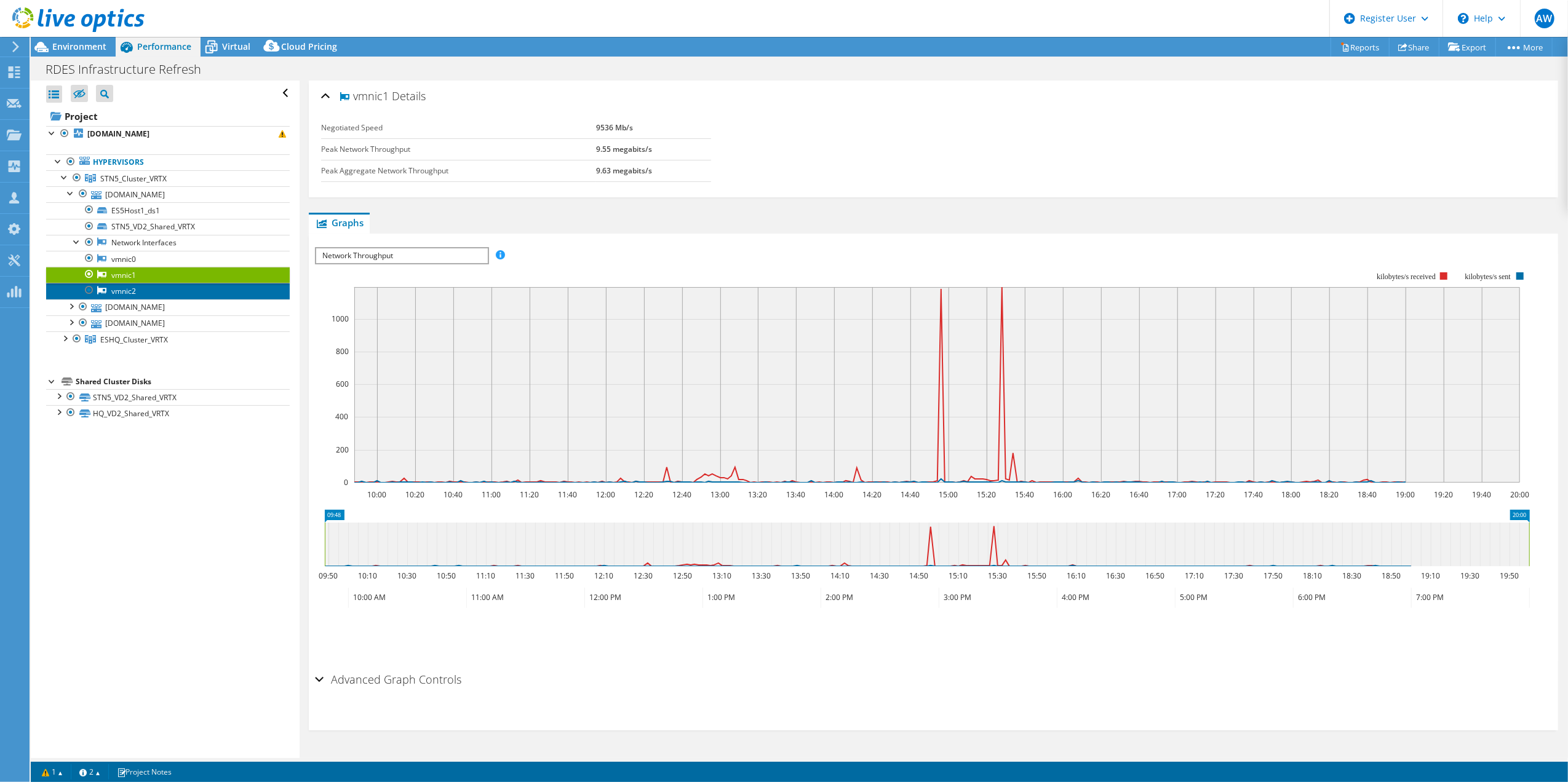
click at [123, 296] on link "vmnic2" at bounding box center [168, 291] width 244 height 16
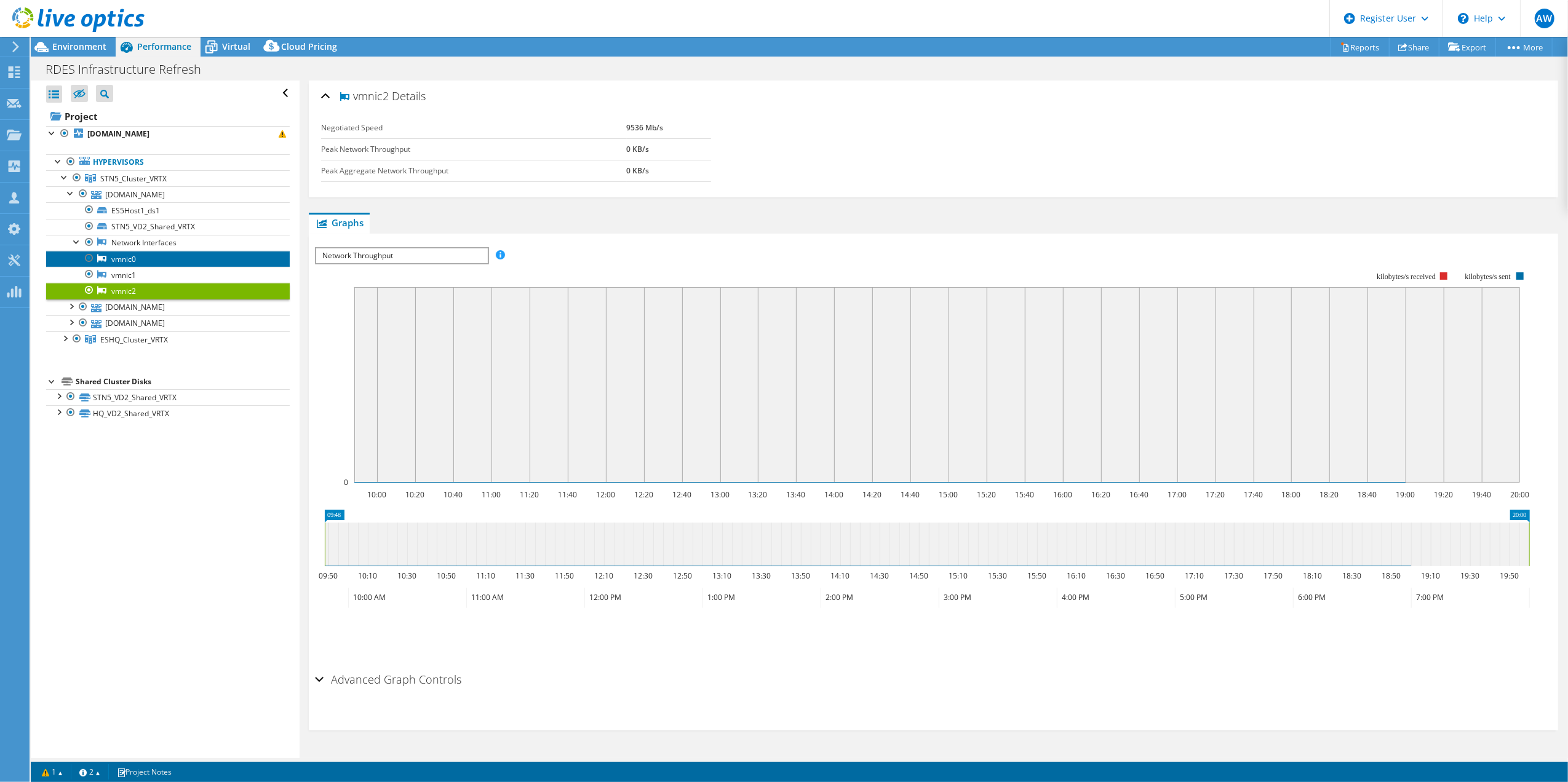
click at [123, 261] on link "vmnic0" at bounding box center [168, 259] width 244 height 16
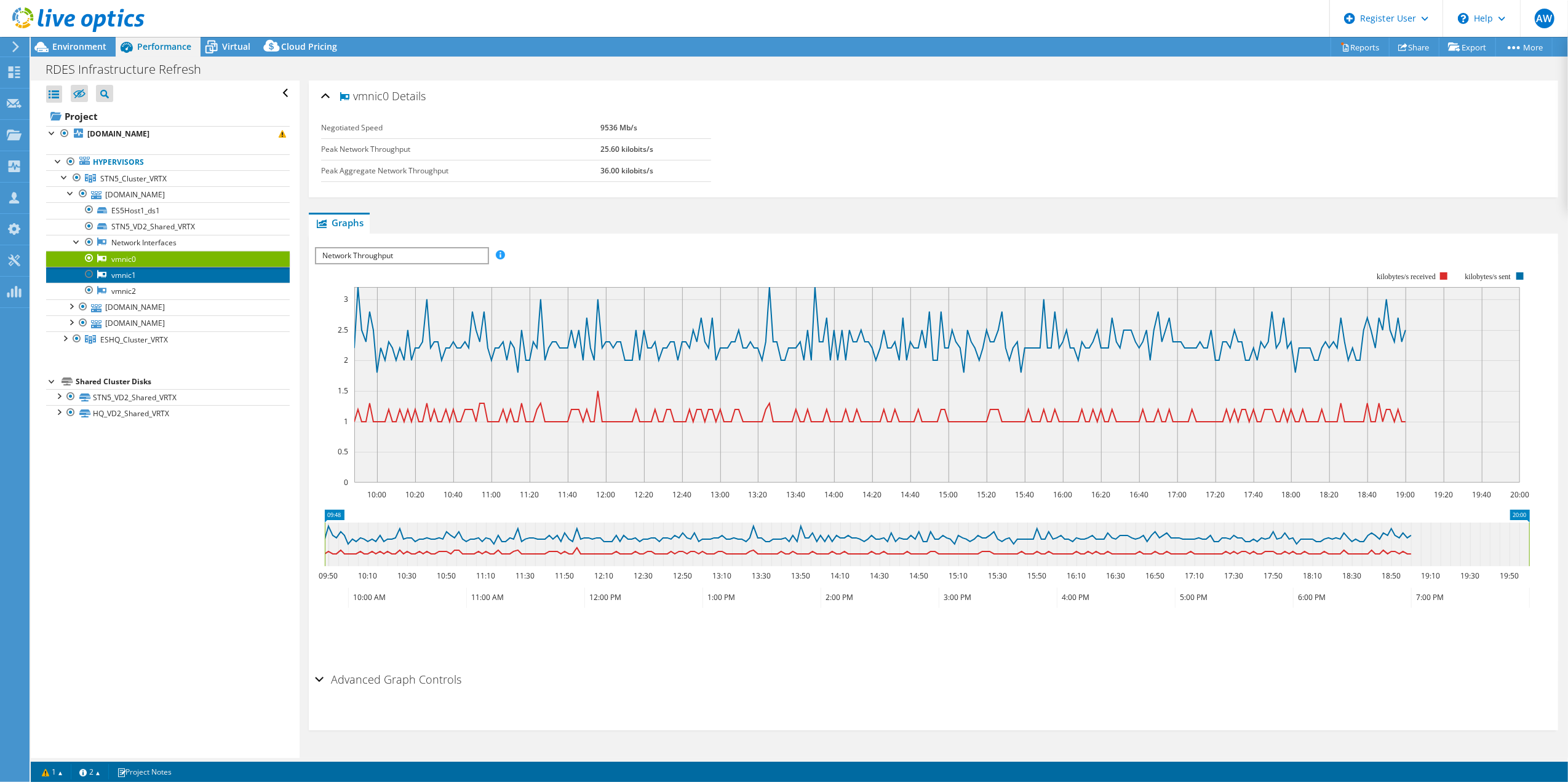
click at [121, 273] on link "vmnic1" at bounding box center [168, 275] width 244 height 16
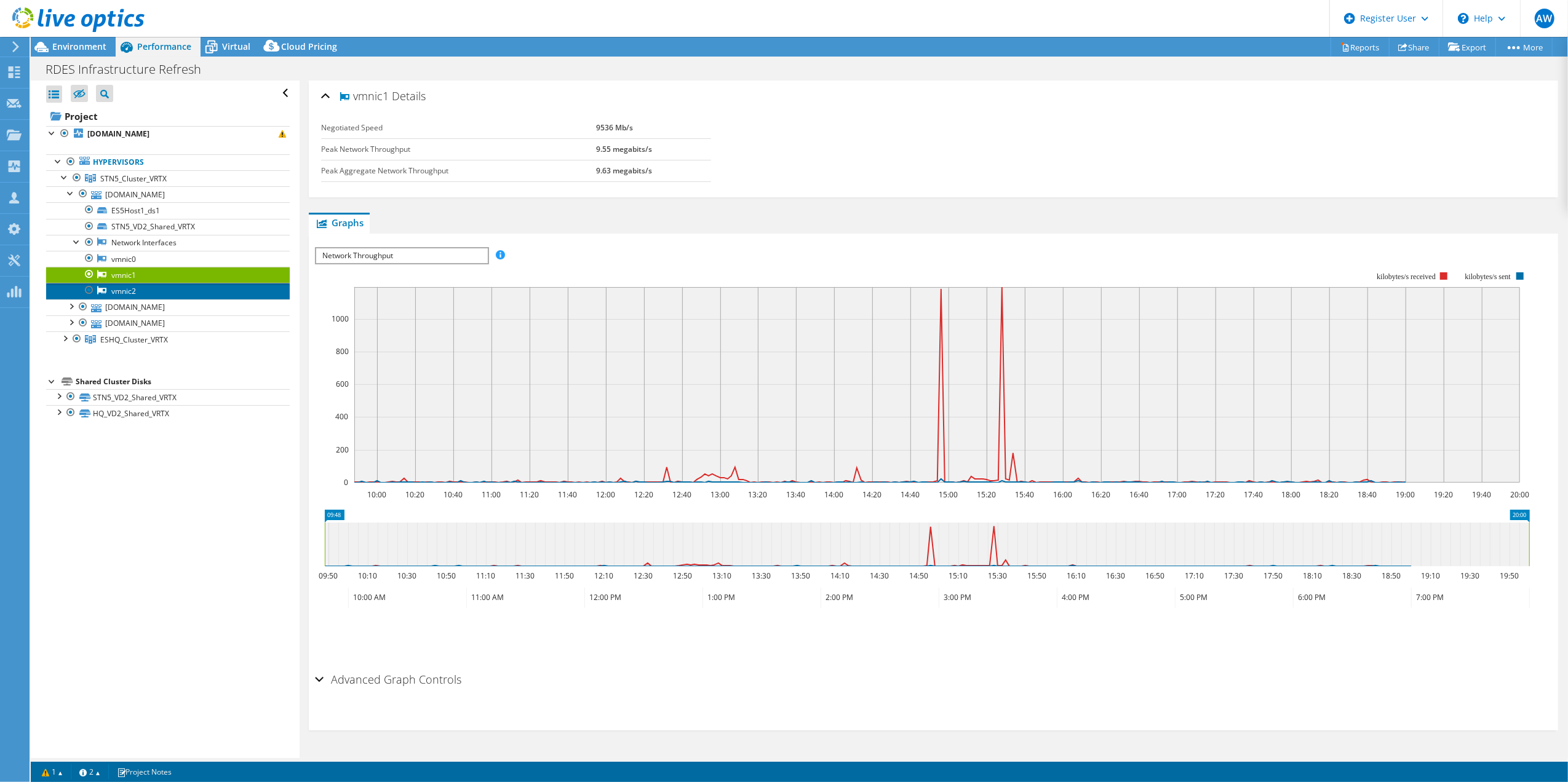
click at [123, 287] on link "vmnic2" at bounding box center [168, 291] width 244 height 16
